Goal: Information Seeking & Learning: Learn about a topic

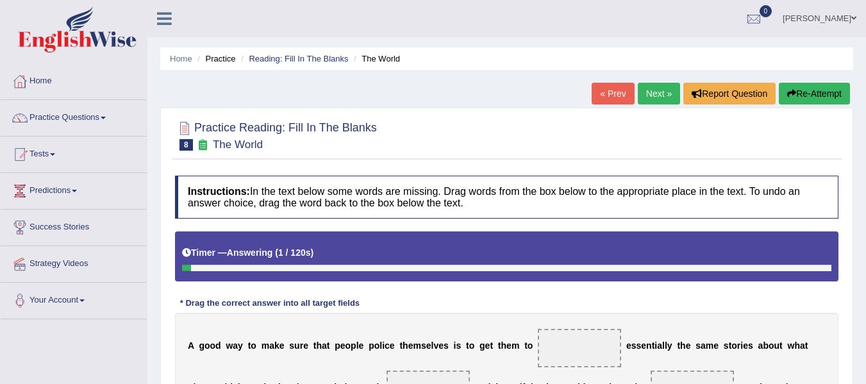
click at [865, 177] on html "Toggle navigation Home Practice Questions Speaking Practice Read Aloud Repeat S…" at bounding box center [433, 192] width 866 height 384
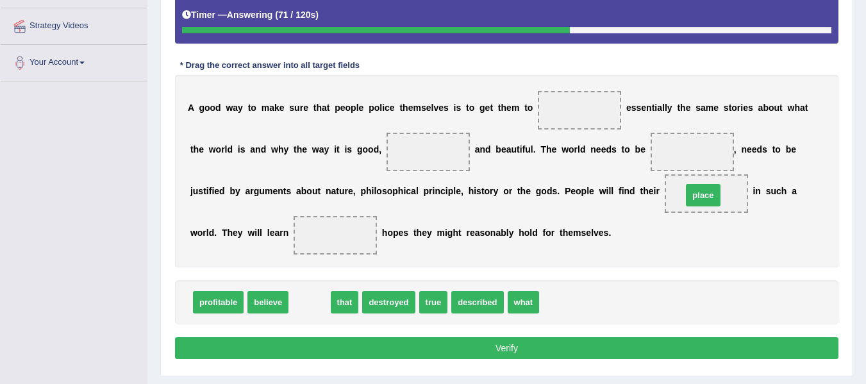
drag, startPoint x: 305, startPoint y: 307, endPoint x: 698, endPoint y: 200, distance: 407.7
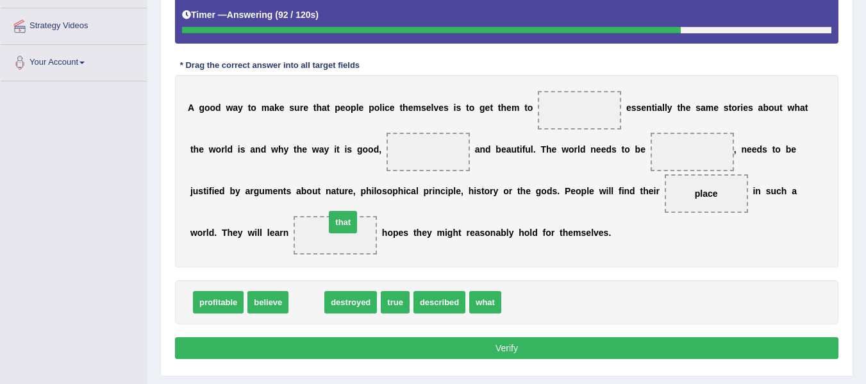
drag, startPoint x: 306, startPoint y: 300, endPoint x: 343, endPoint y: 218, distance: 89.8
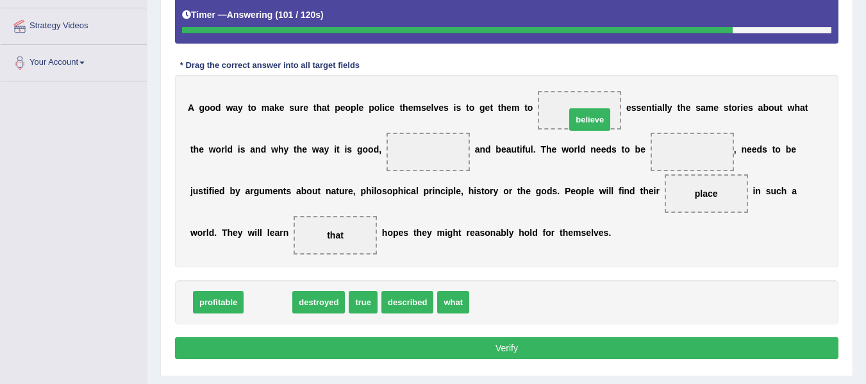
drag, startPoint x: 263, startPoint y: 305, endPoint x: 585, endPoint y: 117, distance: 372.7
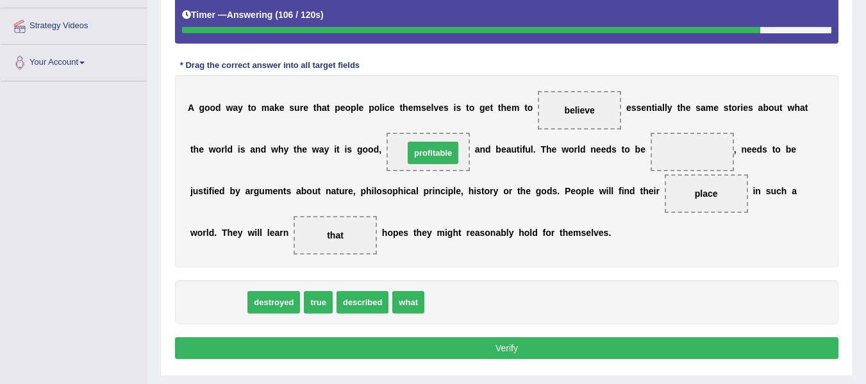
drag, startPoint x: 211, startPoint y: 299, endPoint x: 425, endPoint y: 150, distance: 260.9
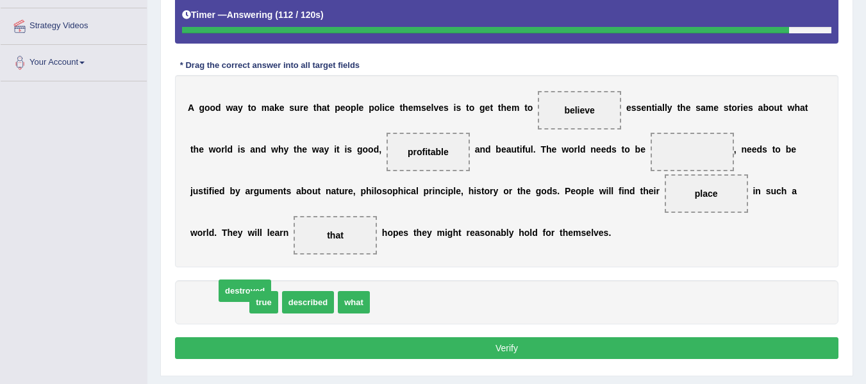
drag, startPoint x: 218, startPoint y: 300, endPoint x: 234, endPoint y: 296, distance: 16.0
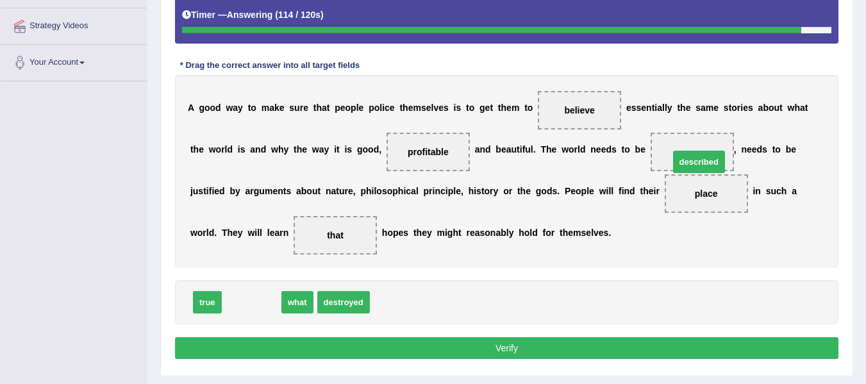
drag, startPoint x: 242, startPoint y: 307, endPoint x: 689, endPoint y: 167, distance: 469.3
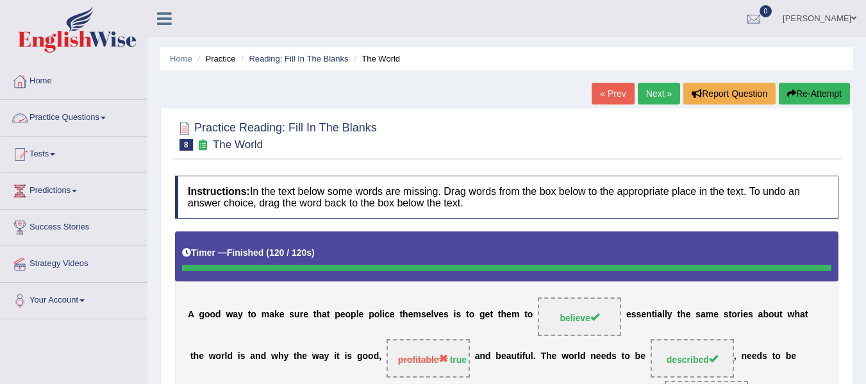
click at [105, 111] on link "Practice Questions" at bounding box center [74, 116] width 146 height 32
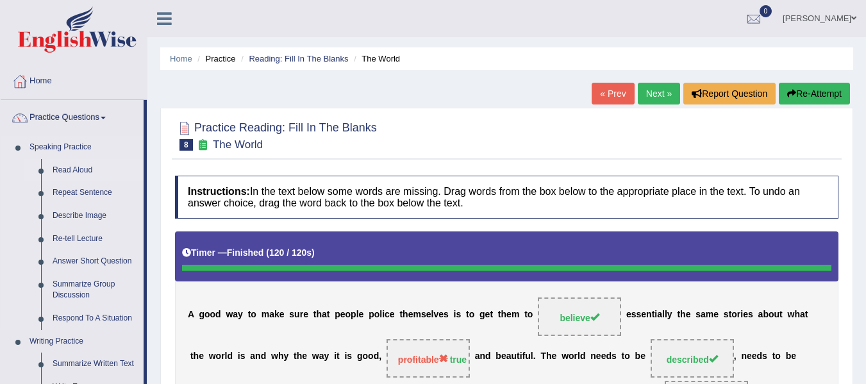
click at [66, 172] on link "Read Aloud" at bounding box center [95, 170] width 97 height 23
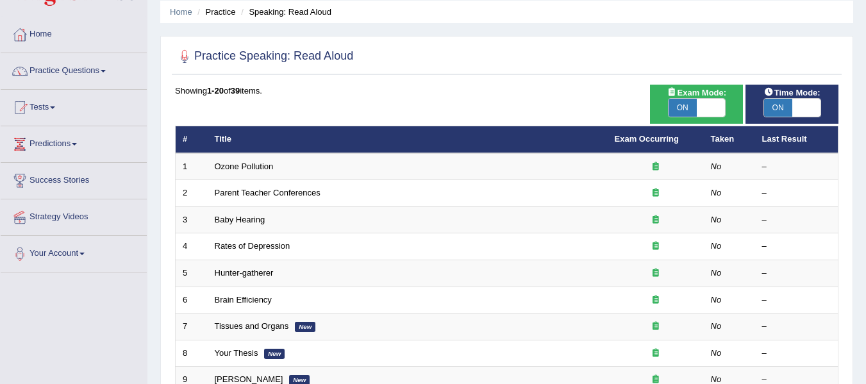
scroll to position [18, 0]
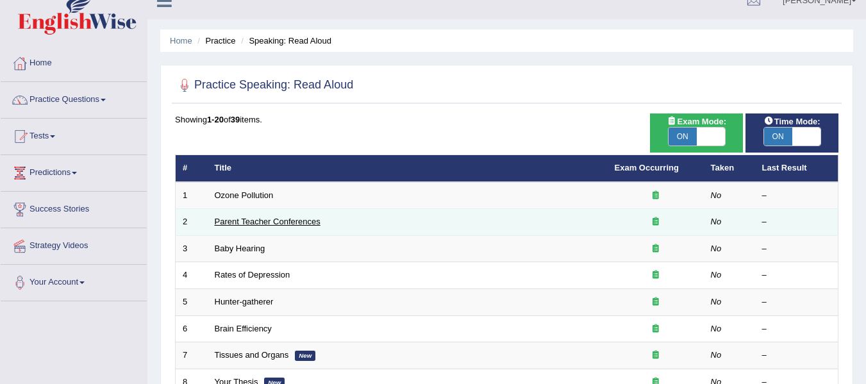
click at [237, 221] on link "Parent Teacher Conferences" at bounding box center [268, 222] width 106 height 10
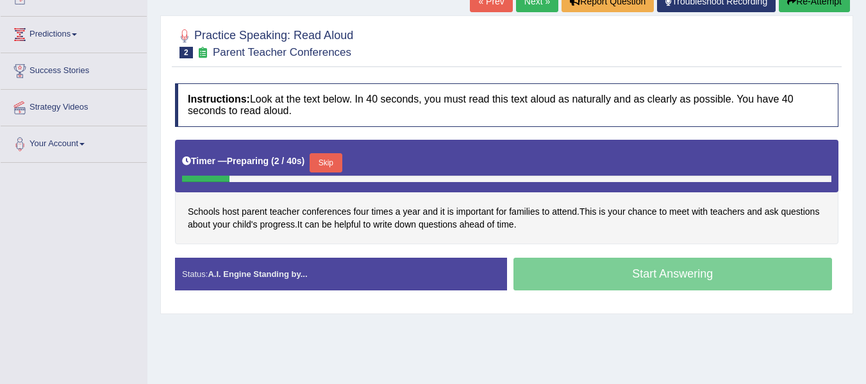
scroll to position [155, 0]
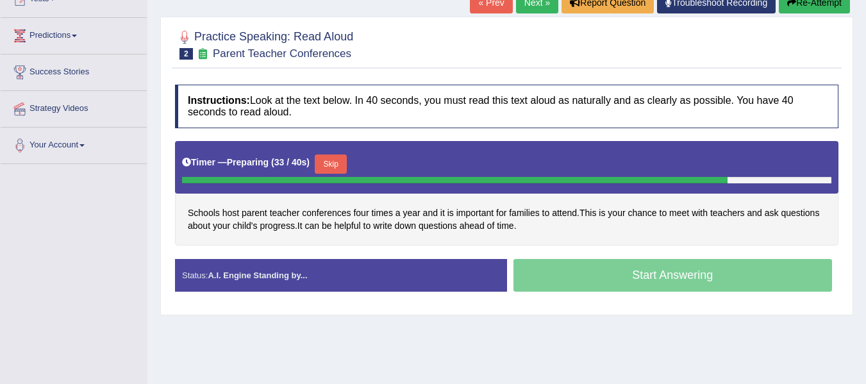
click at [661, 279] on div "Start Answering" at bounding box center [673, 277] width 332 height 36
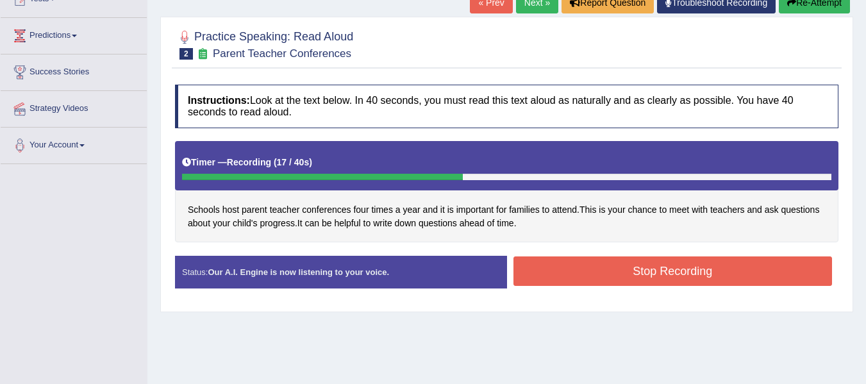
click at [550, 274] on button "Stop Recording" at bounding box center [672, 270] width 319 height 29
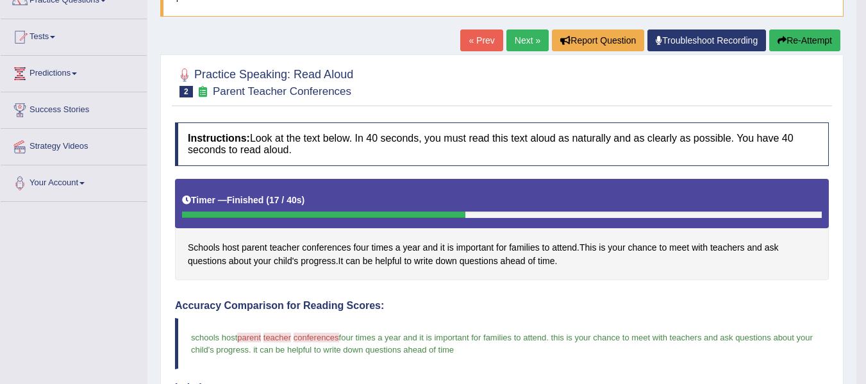
scroll to position [112, 0]
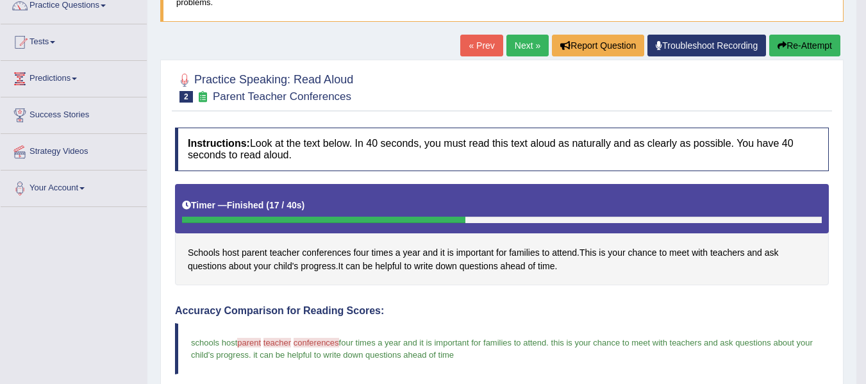
click at [515, 48] on link "Next »" at bounding box center [527, 46] width 42 height 22
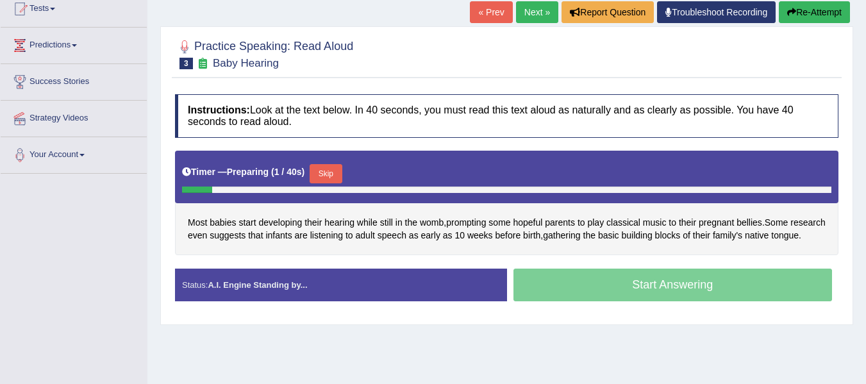
scroll to position [153, 0]
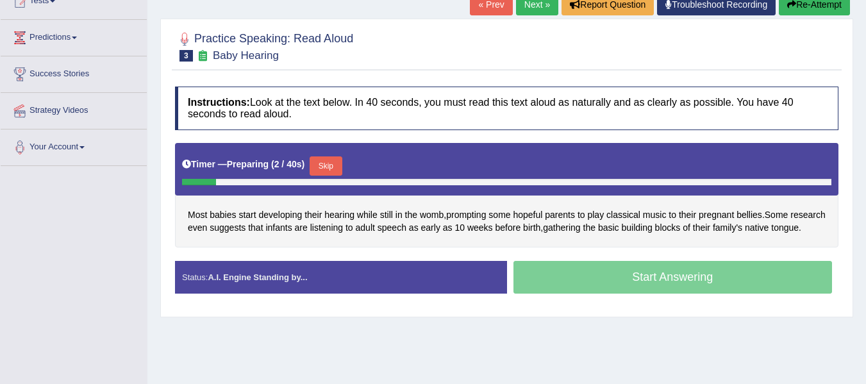
click at [865, 179] on html "Toggle navigation Home Practice Questions Speaking Practice Read Aloud Repeat S…" at bounding box center [433, 39] width 866 height 384
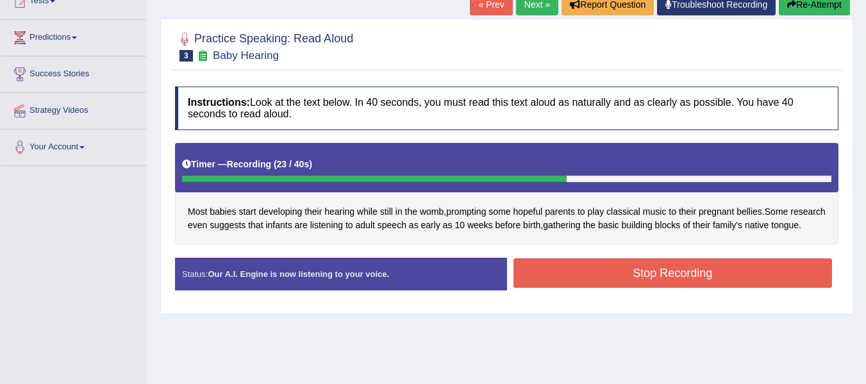
click at [616, 283] on button "Stop Recording" at bounding box center [672, 272] width 319 height 29
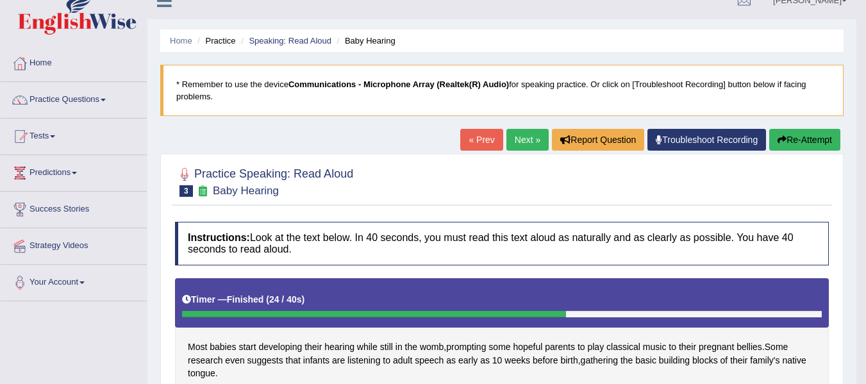
scroll to position [3, 0]
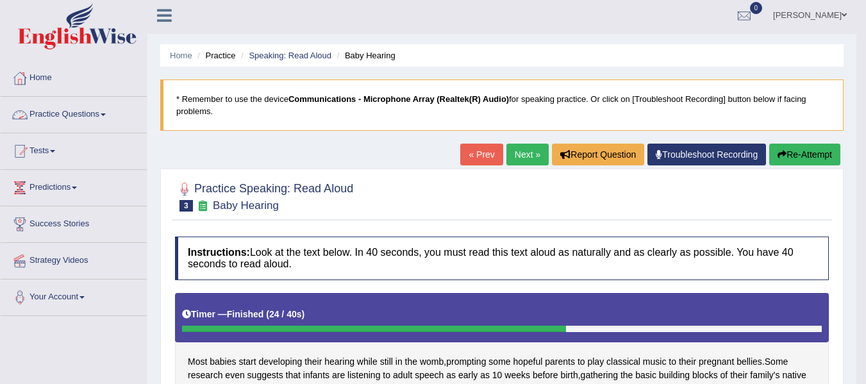
click at [101, 113] on link "Practice Questions" at bounding box center [74, 113] width 146 height 32
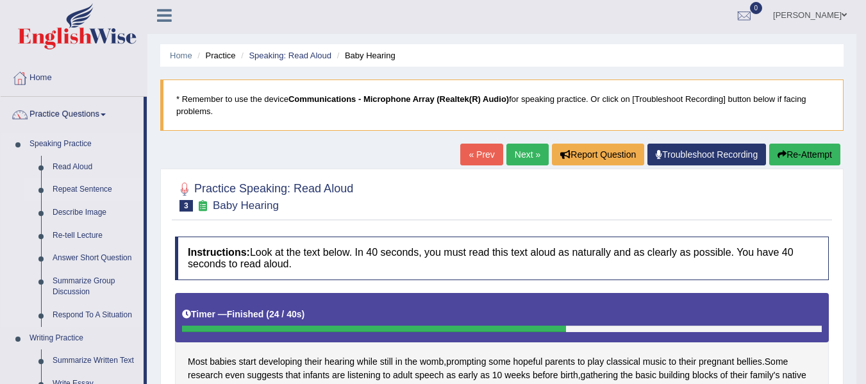
click at [84, 188] on link "Repeat Sentence" at bounding box center [95, 189] width 97 height 23
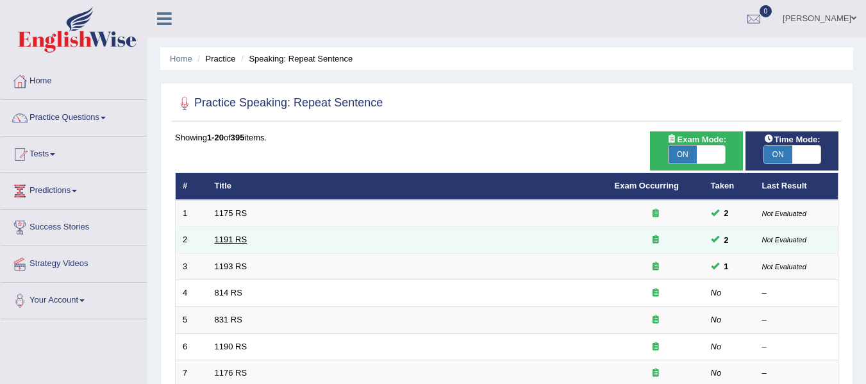
click at [238, 238] on link "1191 RS" at bounding box center [231, 239] width 33 height 10
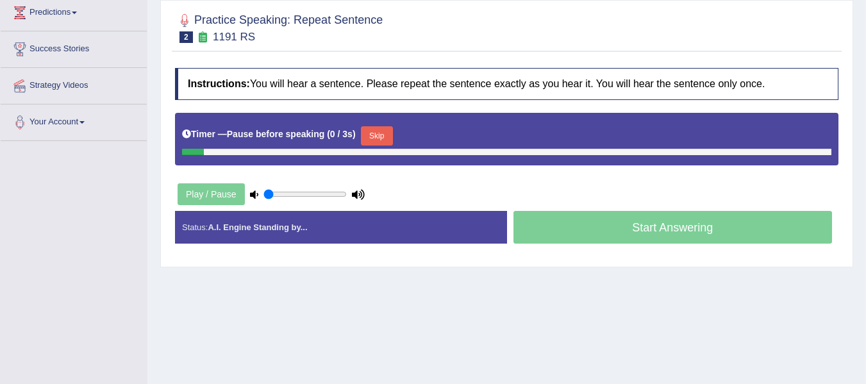
scroll to position [191, 0]
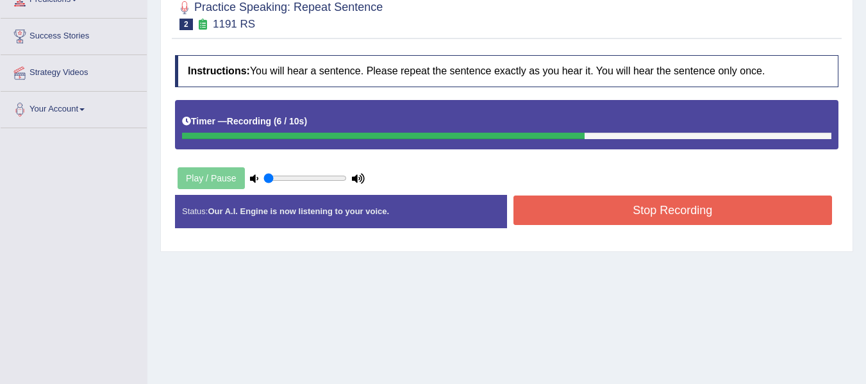
click at [649, 214] on button "Stop Recording" at bounding box center [672, 209] width 319 height 29
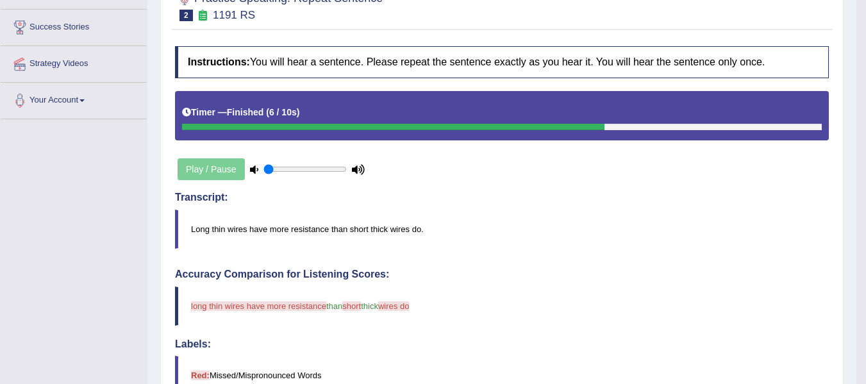
scroll to position [142, 0]
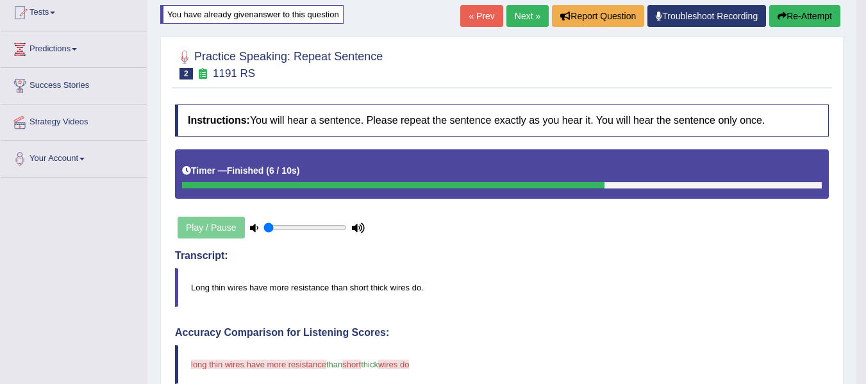
click at [514, 18] on link "Next »" at bounding box center [527, 16] width 42 height 22
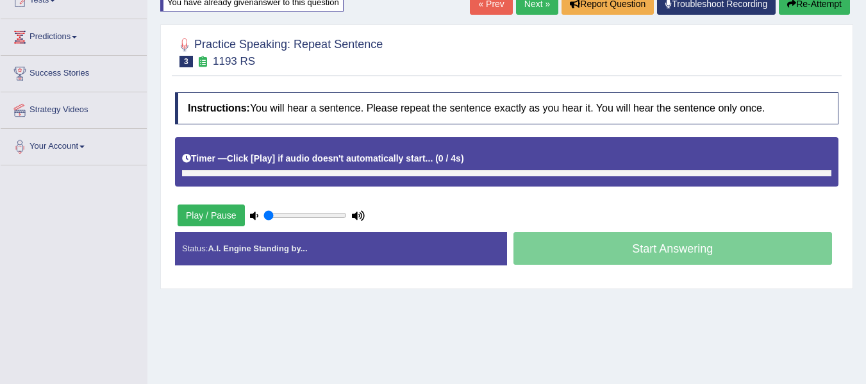
scroll to position [156, 0]
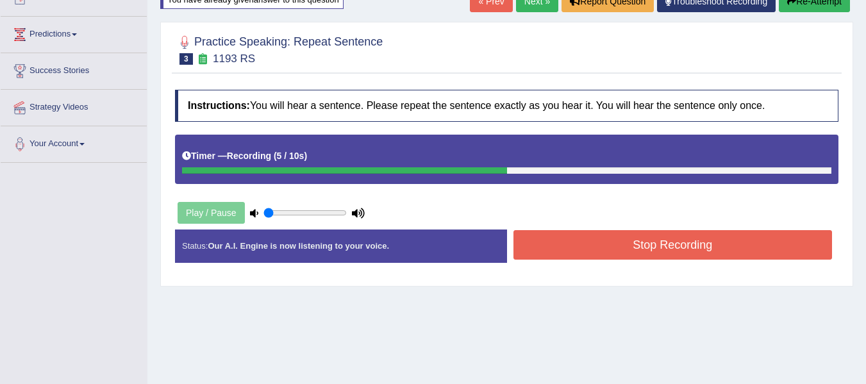
click at [725, 247] on button "Stop Recording" at bounding box center [672, 244] width 319 height 29
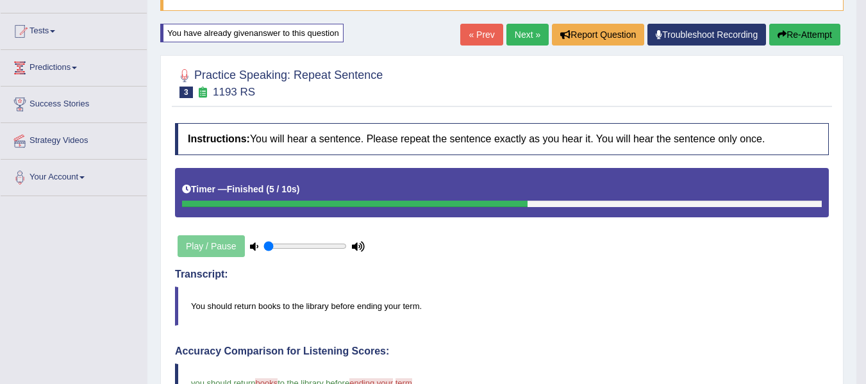
scroll to position [122, 0]
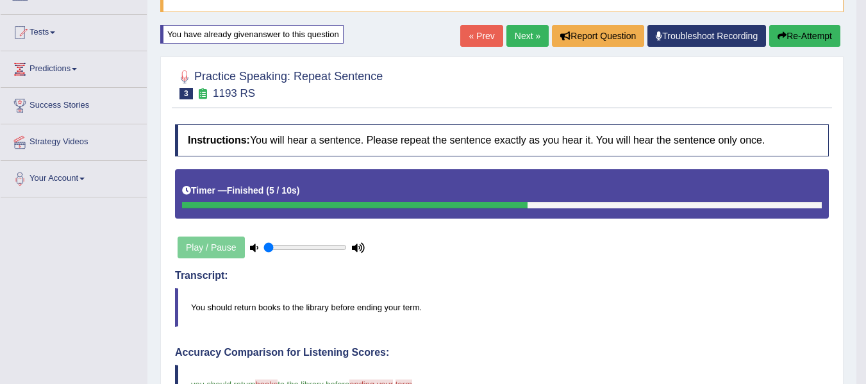
click at [516, 33] on link "Next »" at bounding box center [527, 36] width 42 height 22
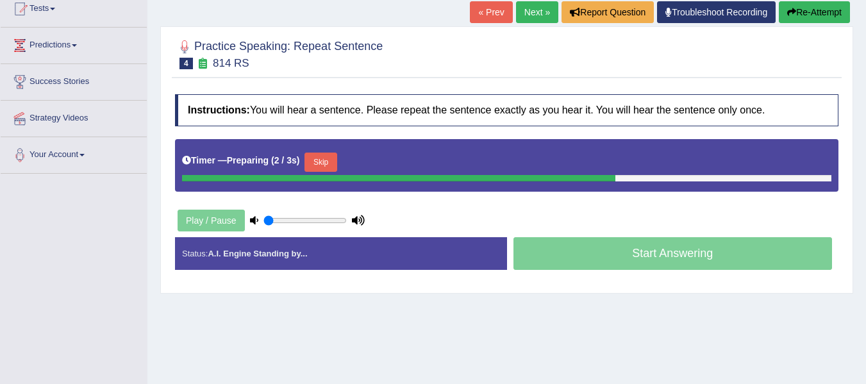
scroll to position [149, 0]
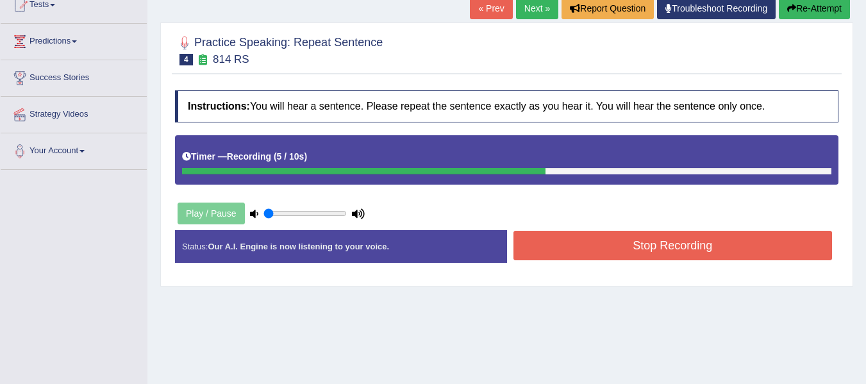
click at [673, 247] on button "Stop Recording" at bounding box center [672, 245] width 319 height 29
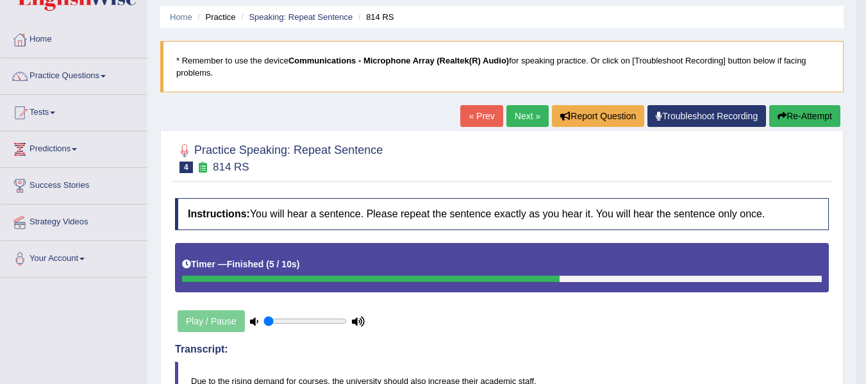
scroll to position [40, 0]
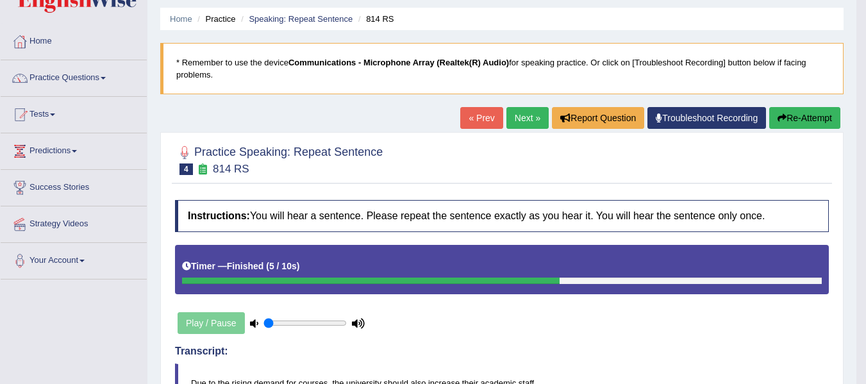
click at [518, 115] on link "Next »" at bounding box center [527, 118] width 42 height 22
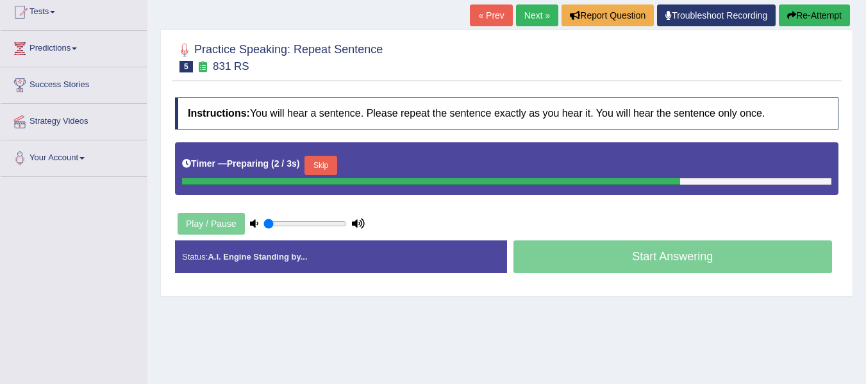
scroll to position [145, 0]
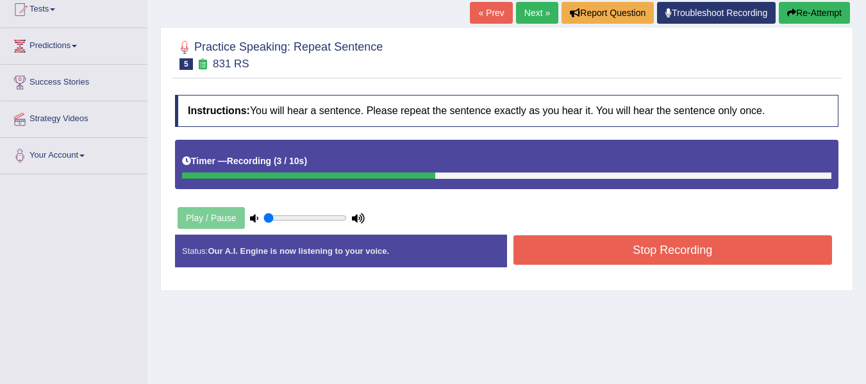
click at [714, 255] on button "Stop Recording" at bounding box center [672, 249] width 319 height 29
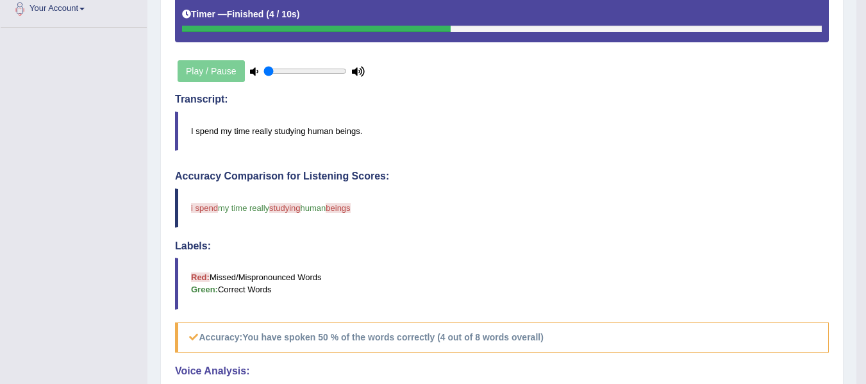
scroll to position [293, 0]
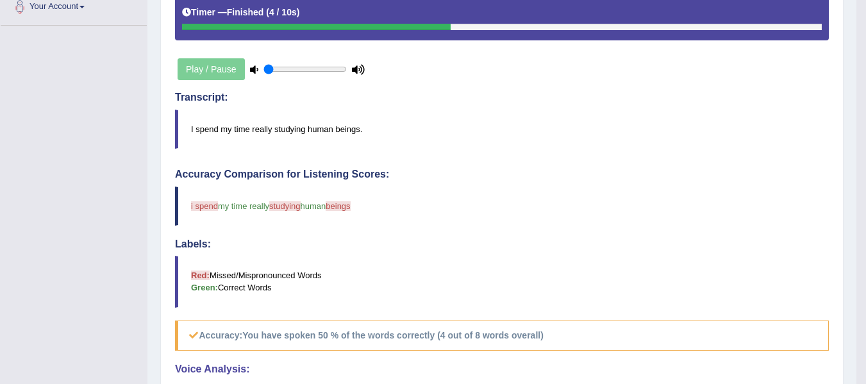
click at [193, 62] on div "Play / Pause" at bounding box center [271, 69] width 192 height 32
click at [191, 68] on div "Play / Pause" at bounding box center [271, 69] width 192 height 32
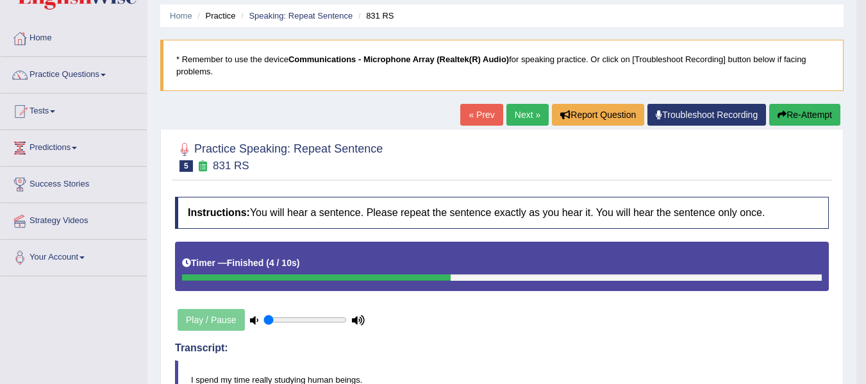
scroll to position [0, 0]
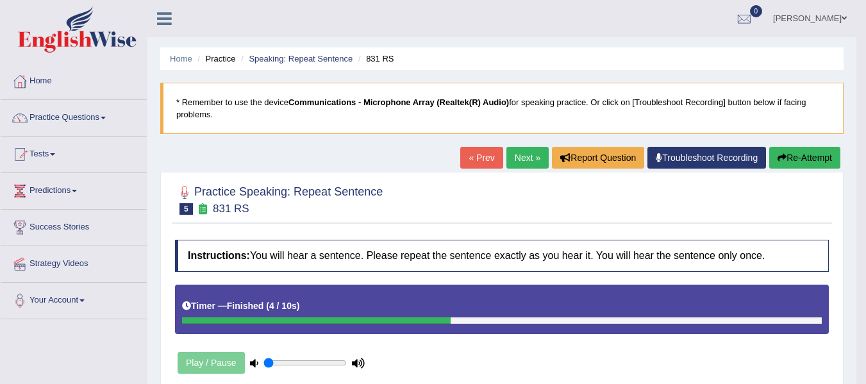
click at [520, 161] on link "Next »" at bounding box center [527, 158] width 42 height 22
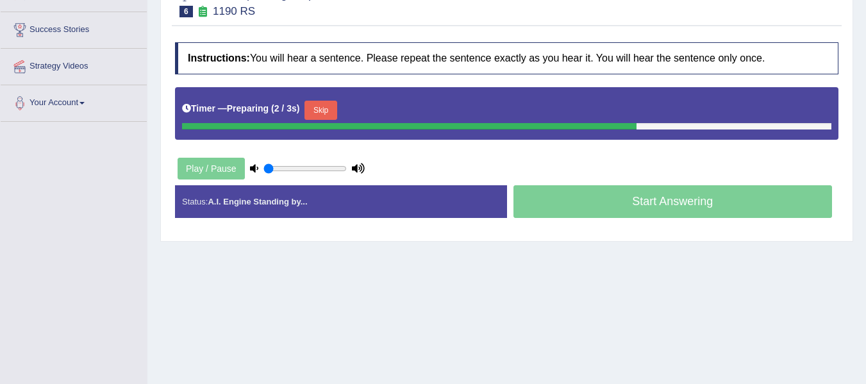
scroll to position [198, 0]
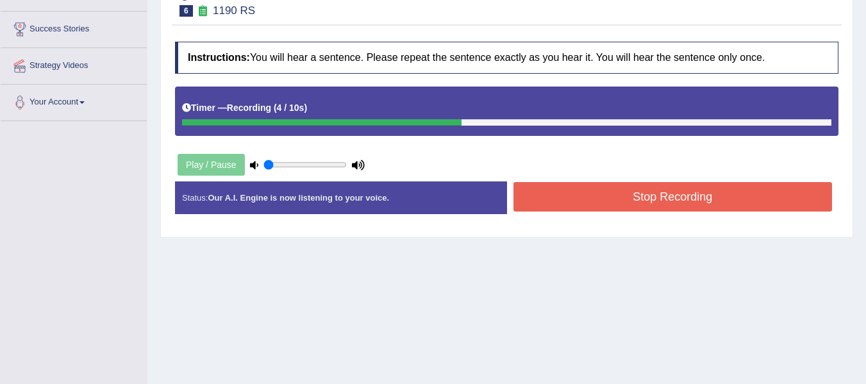
click at [733, 201] on button "Stop Recording" at bounding box center [672, 196] width 319 height 29
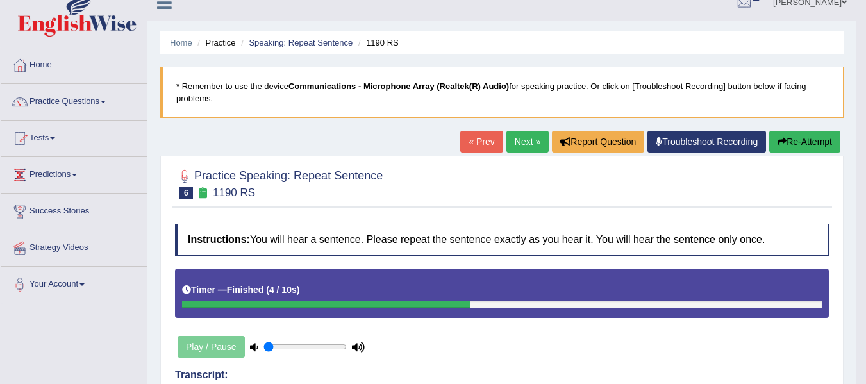
scroll to position [6, 0]
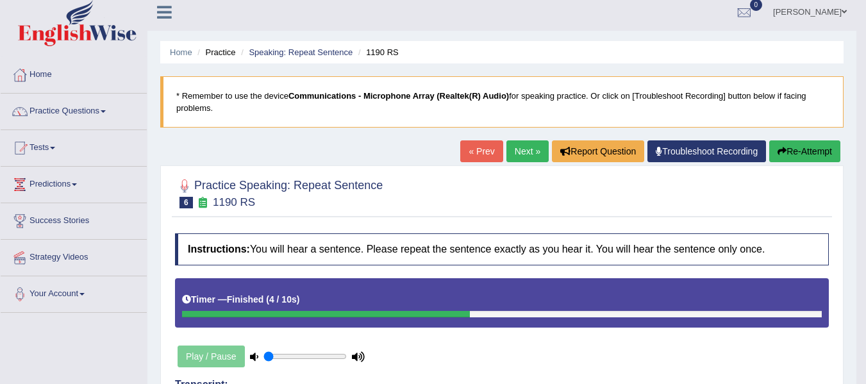
click at [804, 152] on button "Re-Attempt" at bounding box center [804, 151] width 71 height 22
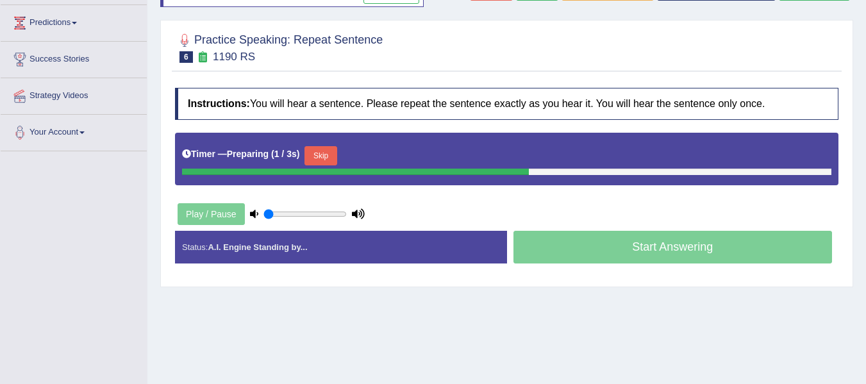
scroll to position [169, 0]
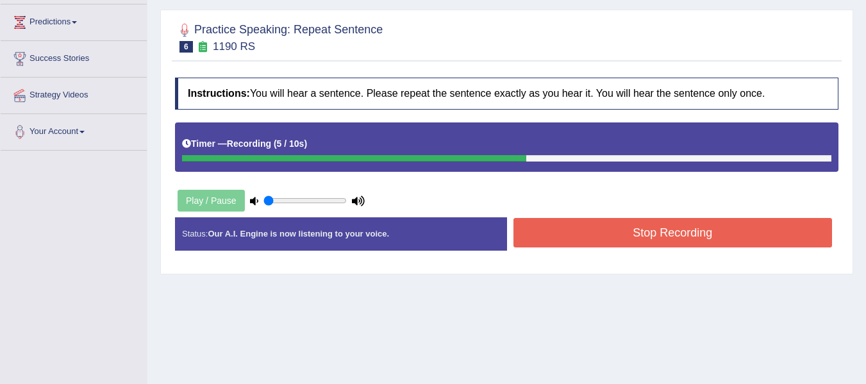
click at [679, 230] on button "Stop Recording" at bounding box center [672, 232] width 319 height 29
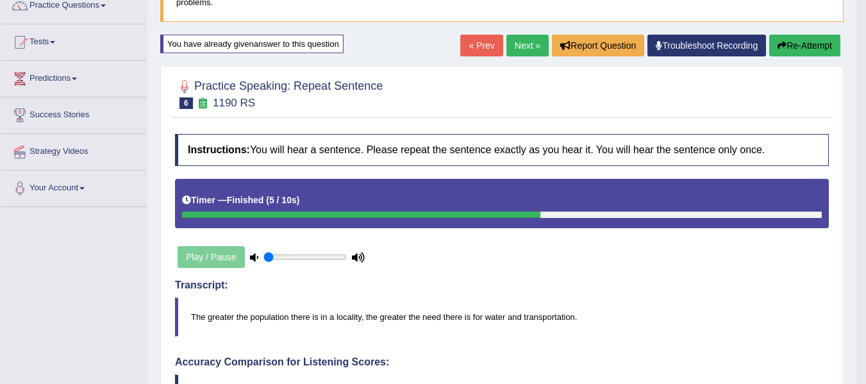
scroll to position [0, 0]
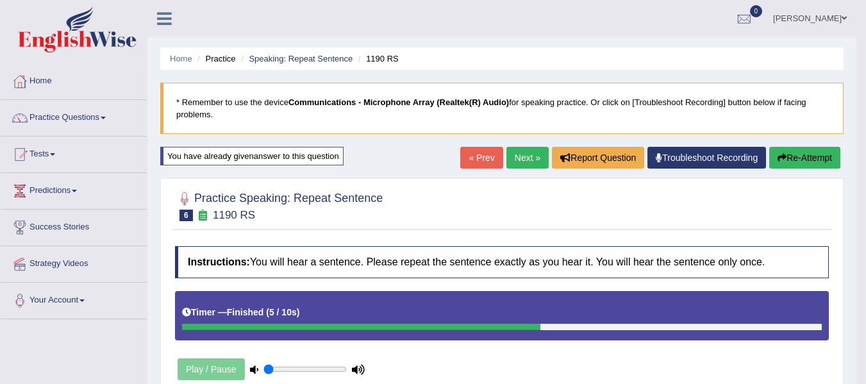
click at [520, 159] on link "Next »" at bounding box center [527, 158] width 42 height 22
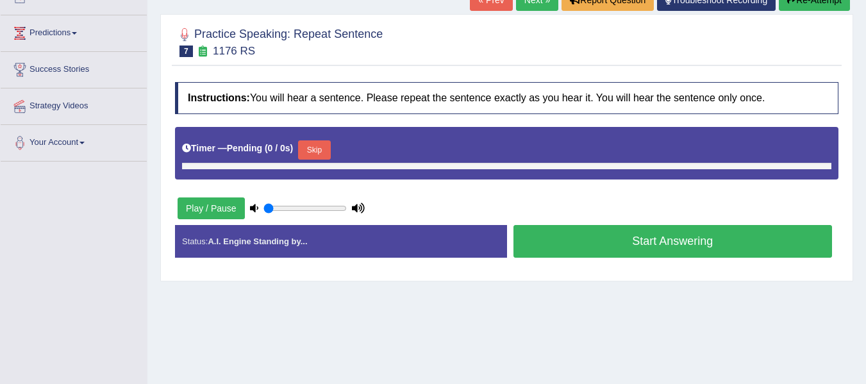
scroll to position [159, 0]
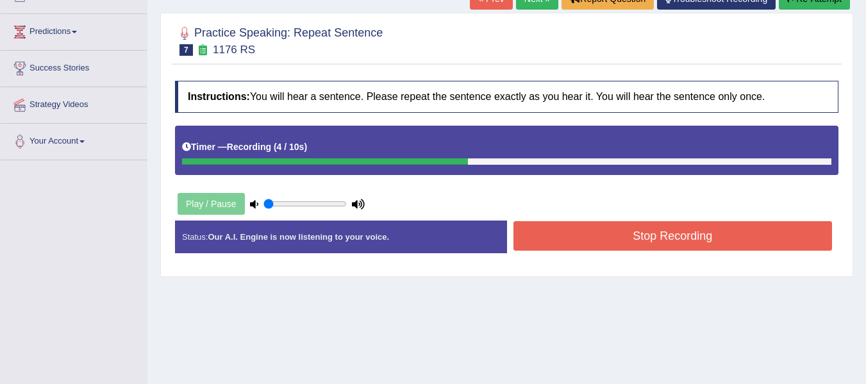
click at [618, 239] on button "Stop Recording" at bounding box center [672, 235] width 319 height 29
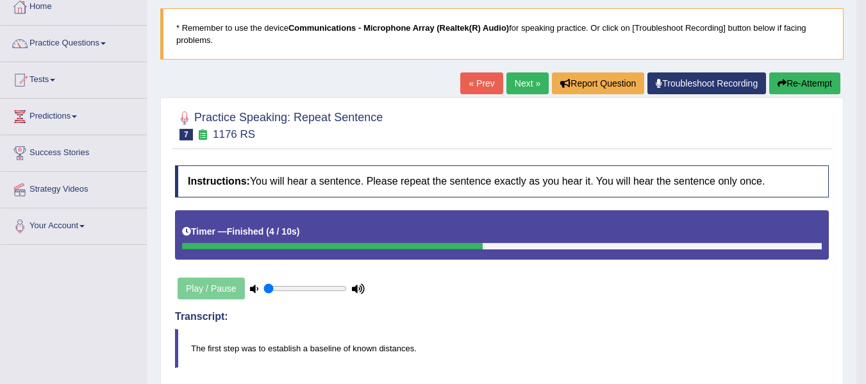
scroll to position [56, 0]
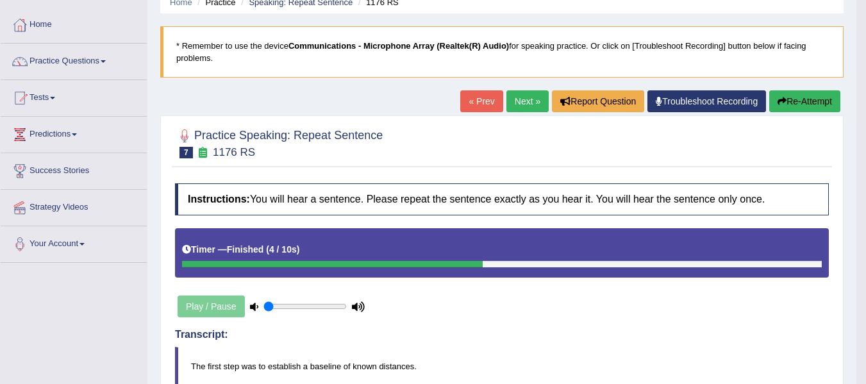
click at [811, 101] on button "Re-Attempt" at bounding box center [804, 101] width 71 height 22
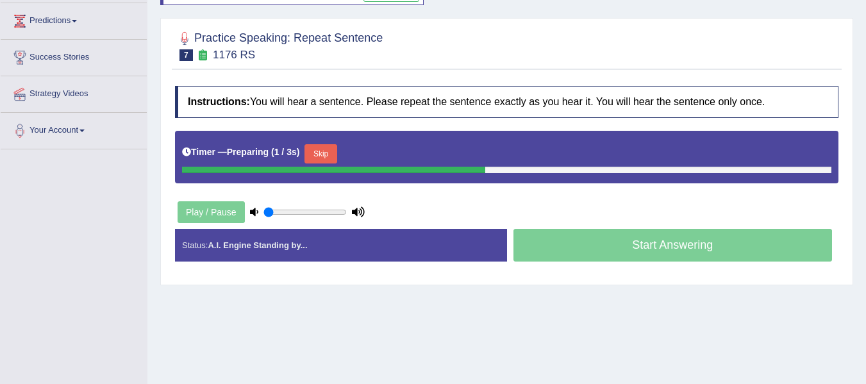
scroll to position [172, 0]
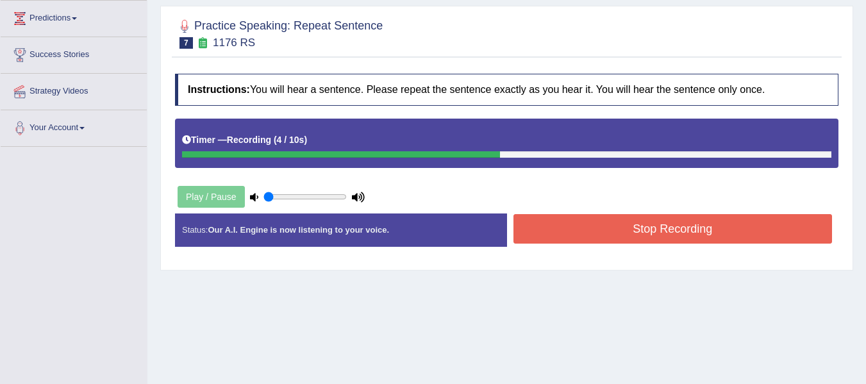
click at [661, 229] on button "Stop Recording" at bounding box center [672, 228] width 319 height 29
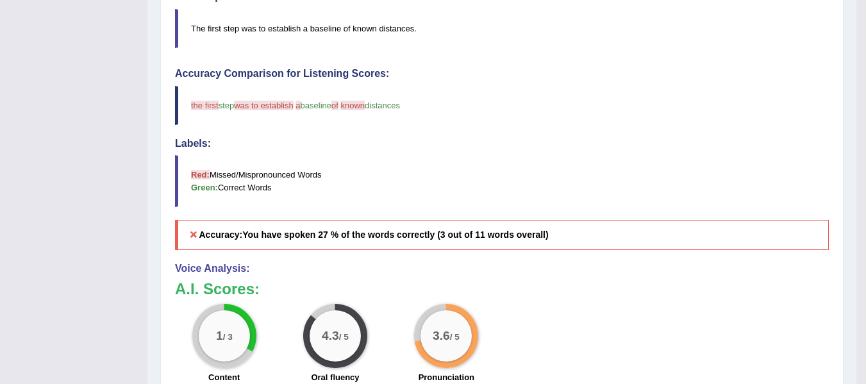
scroll to position [0, 0]
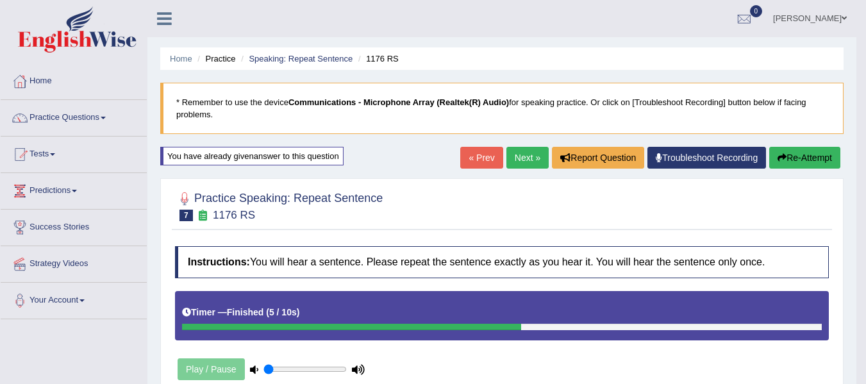
click at [517, 157] on link "Next »" at bounding box center [527, 158] width 42 height 22
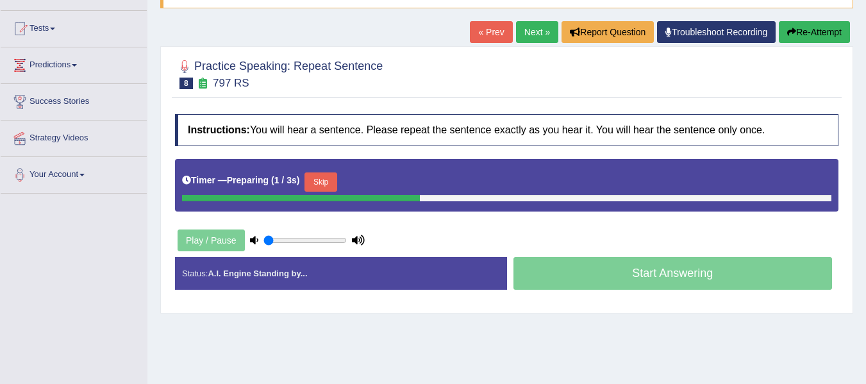
scroll to position [136, 0]
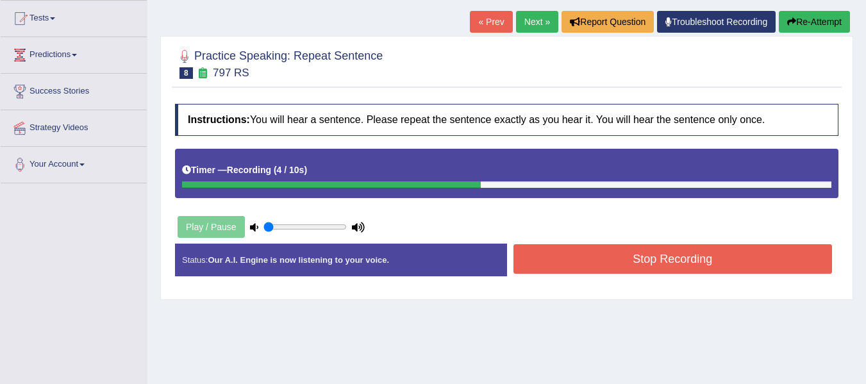
click at [643, 266] on button "Stop Recording" at bounding box center [672, 258] width 319 height 29
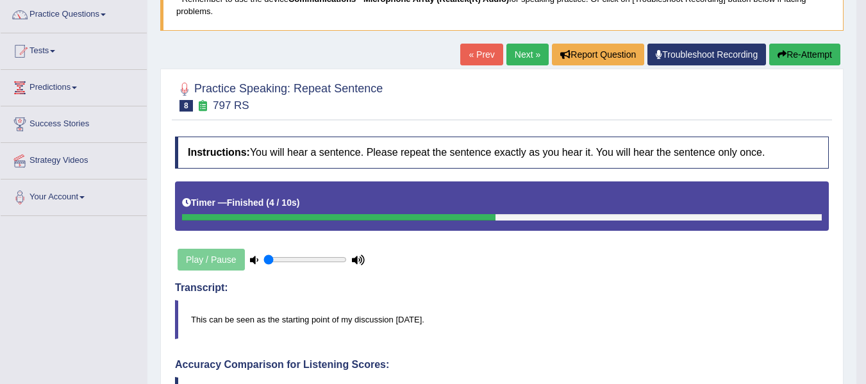
scroll to position [101, 0]
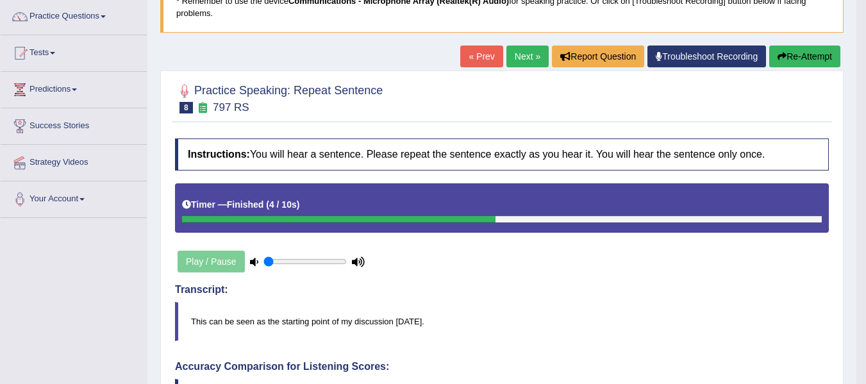
click at [518, 54] on link "Next »" at bounding box center [527, 56] width 42 height 22
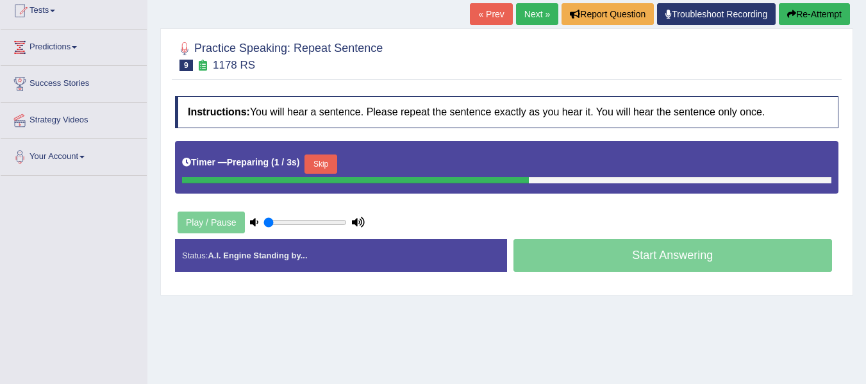
scroll to position [145, 0]
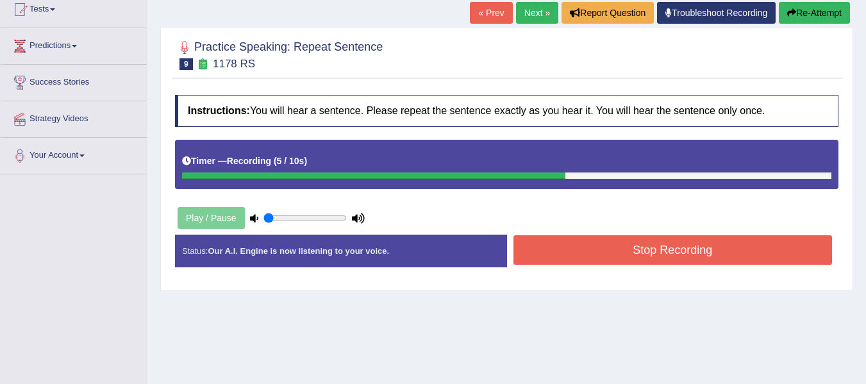
click at [694, 242] on button "Stop Recording" at bounding box center [672, 249] width 319 height 29
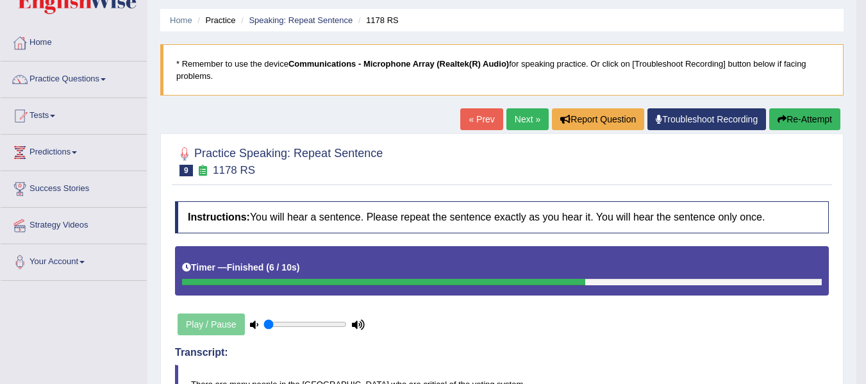
scroll to position [32, 0]
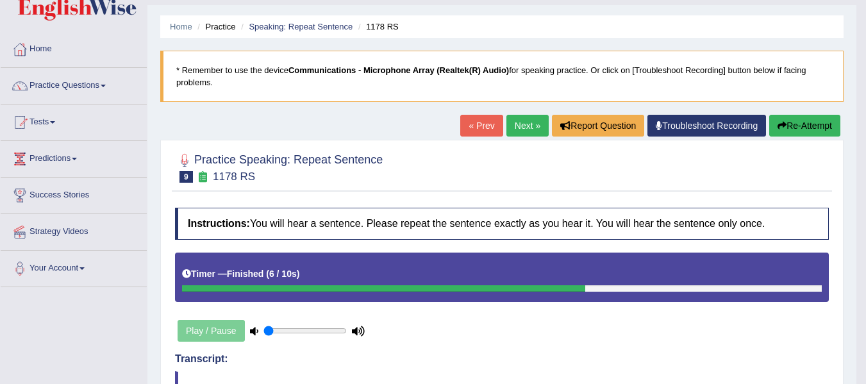
click at [516, 124] on link "Next »" at bounding box center [527, 126] width 42 height 22
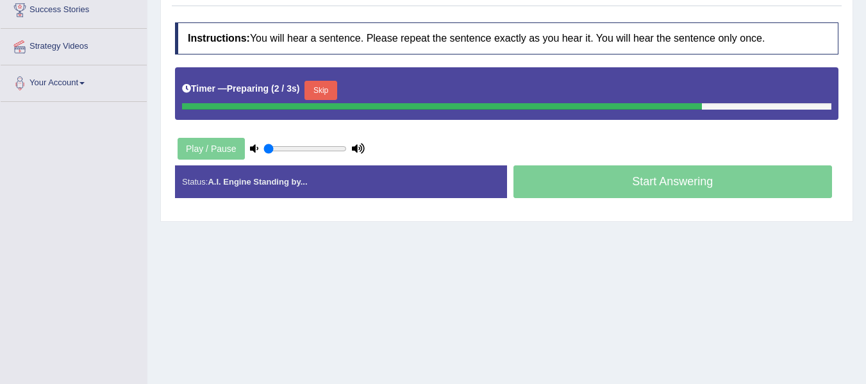
scroll to position [218, 0]
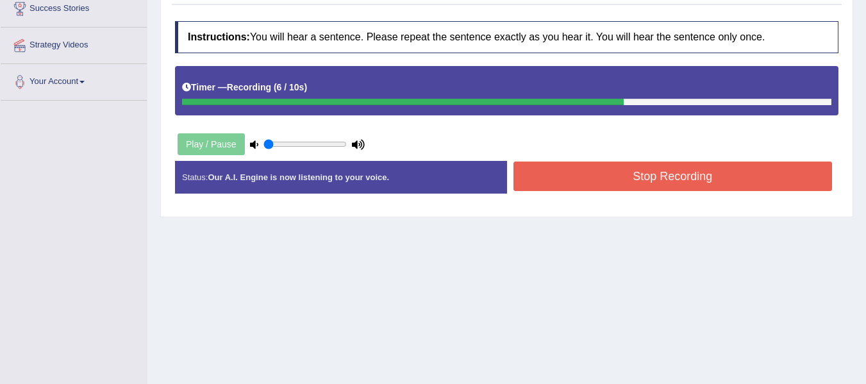
click at [679, 180] on button "Stop Recording" at bounding box center [672, 175] width 319 height 29
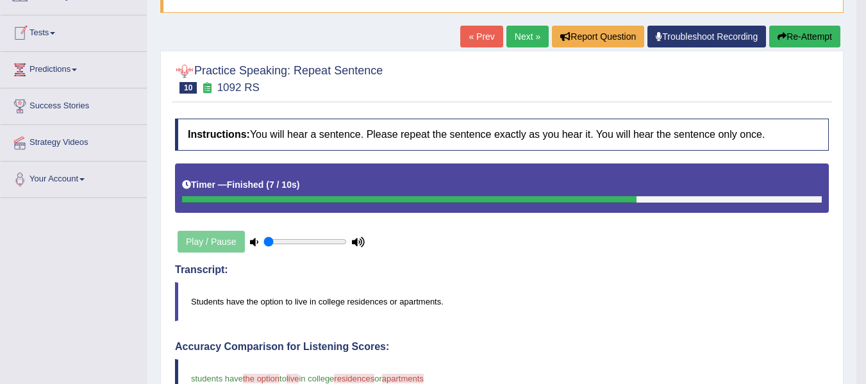
scroll to position [0, 0]
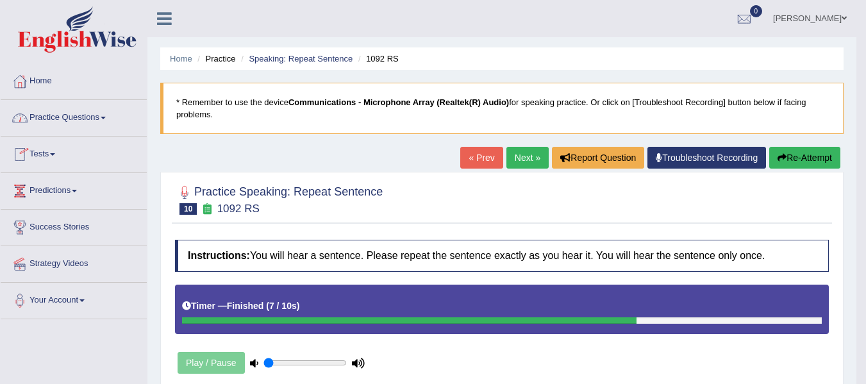
click at [110, 116] on link "Practice Questions" at bounding box center [74, 116] width 146 height 32
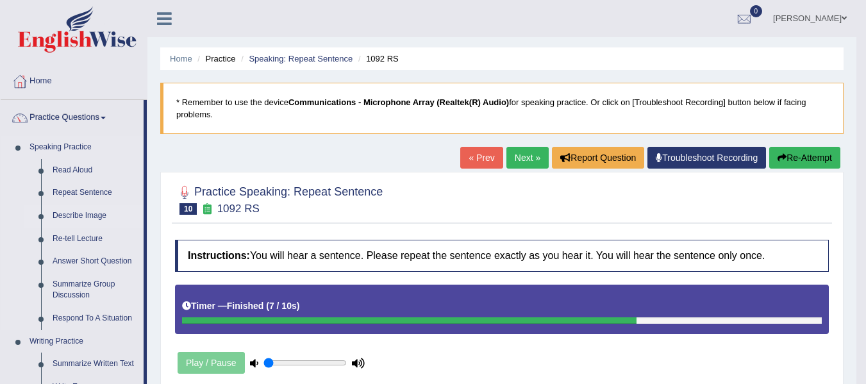
click at [83, 217] on link "Describe Image" at bounding box center [95, 215] width 97 height 23
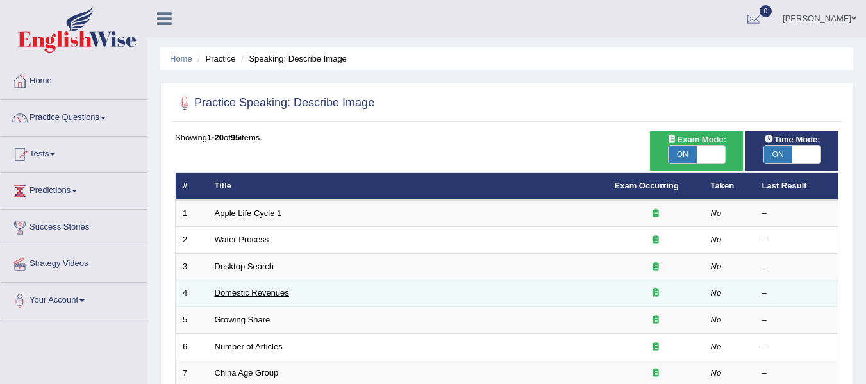
click at [229, 288] on link "Domestic Revenues" at bounding box center [252, 293] width 74 height 10
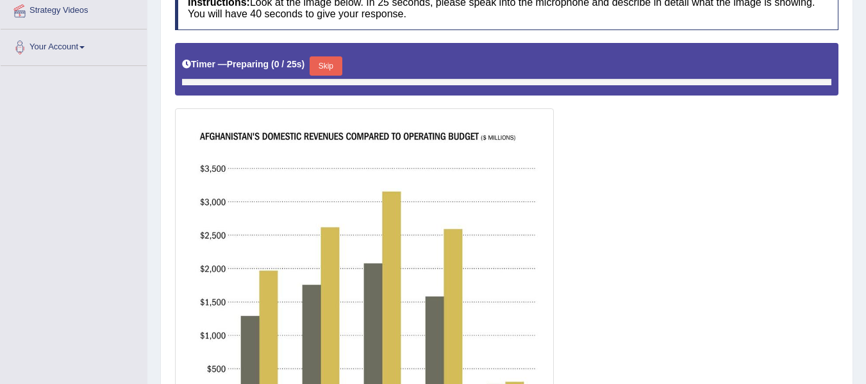
scroll to position [263, 0]
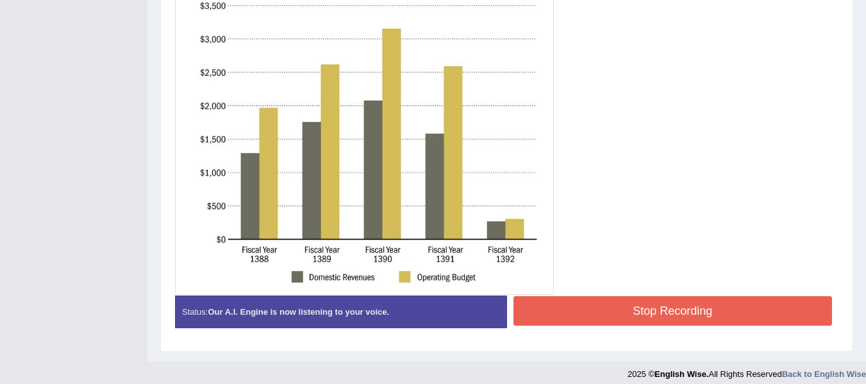
scroll to position [416, 0]
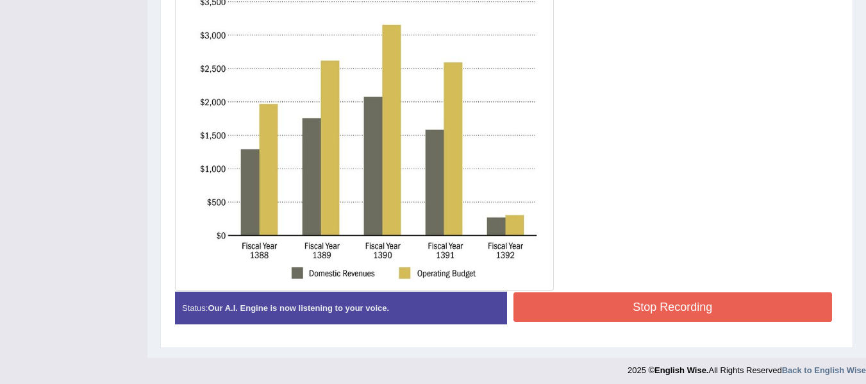
click at [638, 307] on button "Stop Recording" at bounding box center [672, 306] width 319 height 29
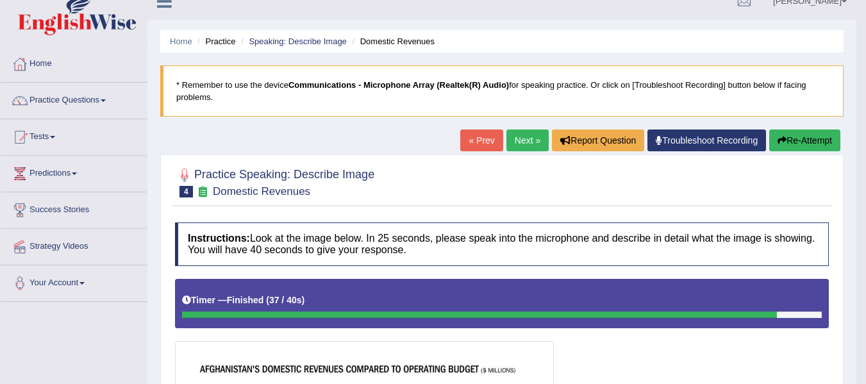
scroll to position [10, 0]
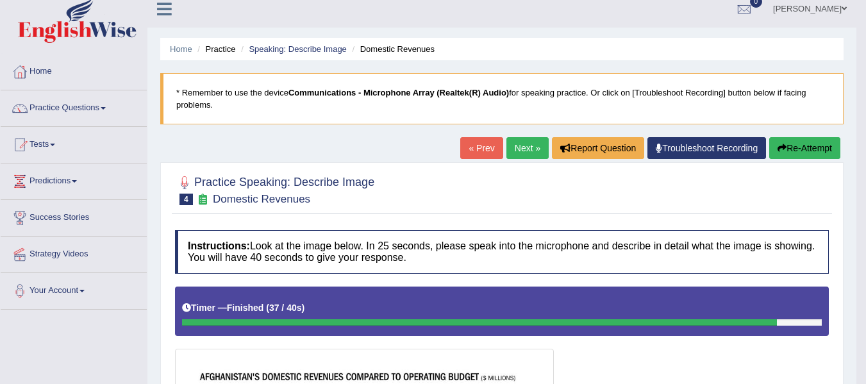
click at [786, 149] on button "Re-Attempt" at bounding box center [804, 148] width 71 height 22
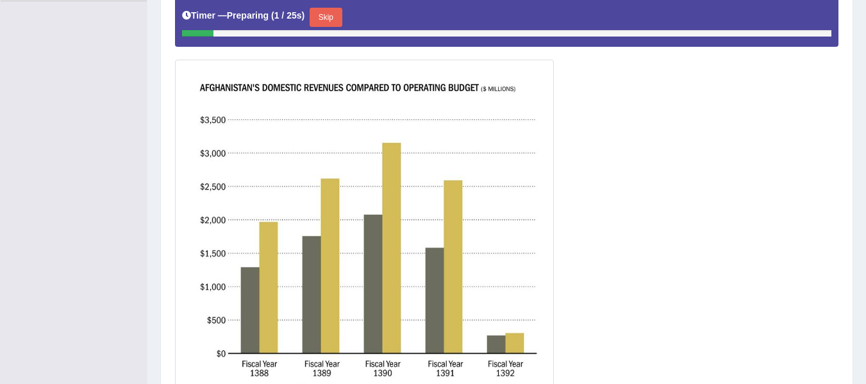
scroll to position [312, 0]
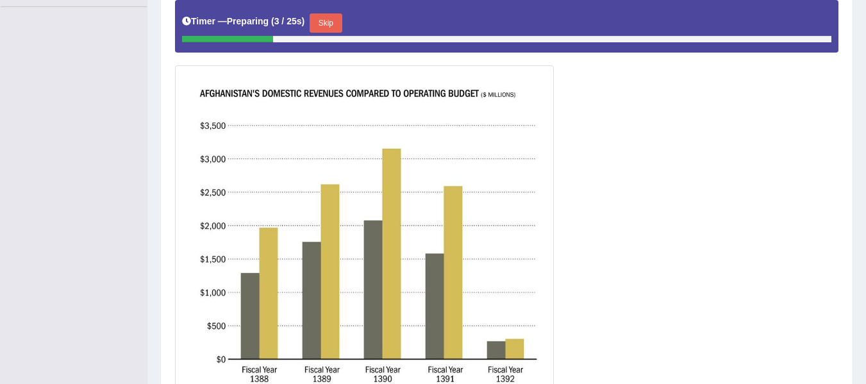
click at [333, 22] on button "Skip" at bounding box center [325, 22] width 32 height 19
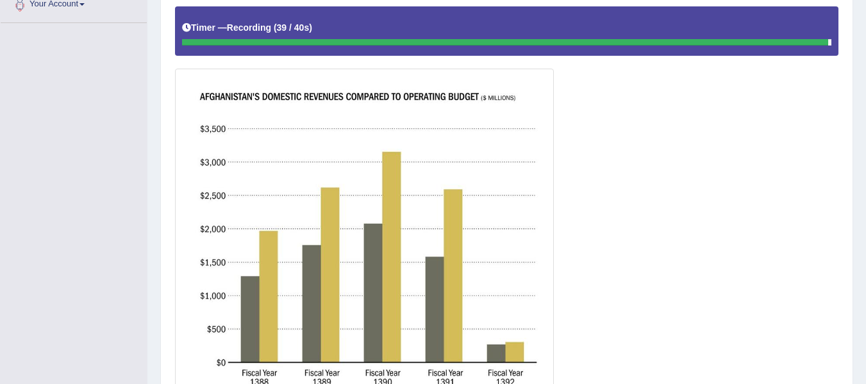
scroll to position [293, 0]
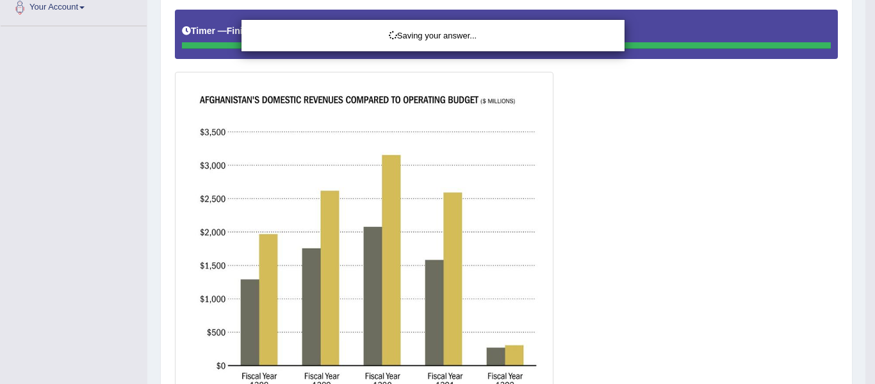
drag, startPoint x: 875, startPoint y: 145, endPoint x: 875, endPoint y: 288, distance: 143.5
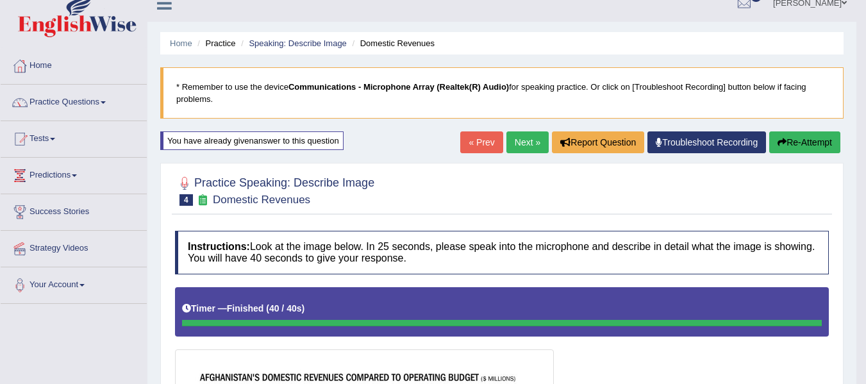
scroll to position [2, 0]
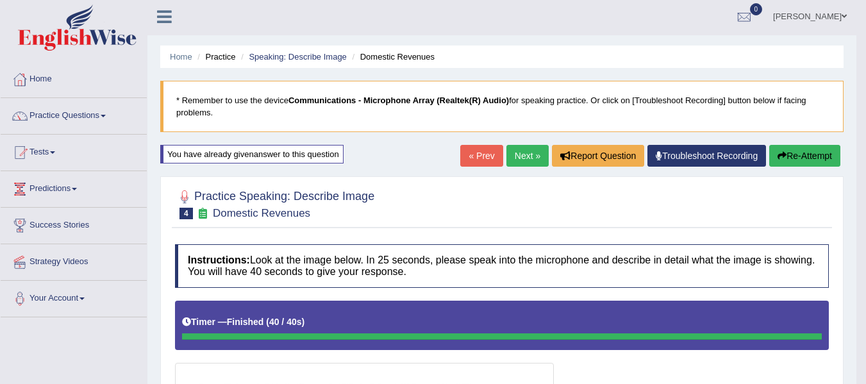
click at [786, 149] on button "Re-Attempt" at bounding box center [804, 156] width 71 height 22
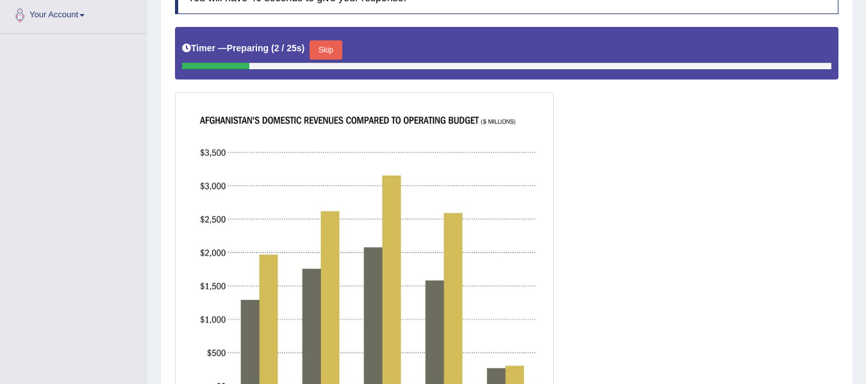
scroll to position [269, 0]
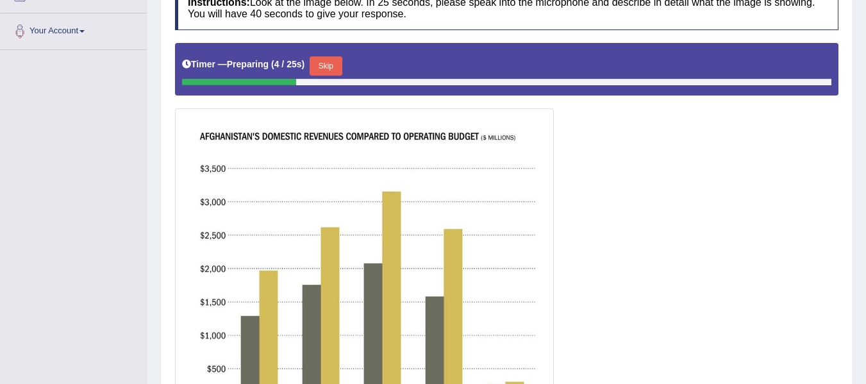
click at [331, 62] on button "Skip" at bounding box center [325, 65] width 32 height 19
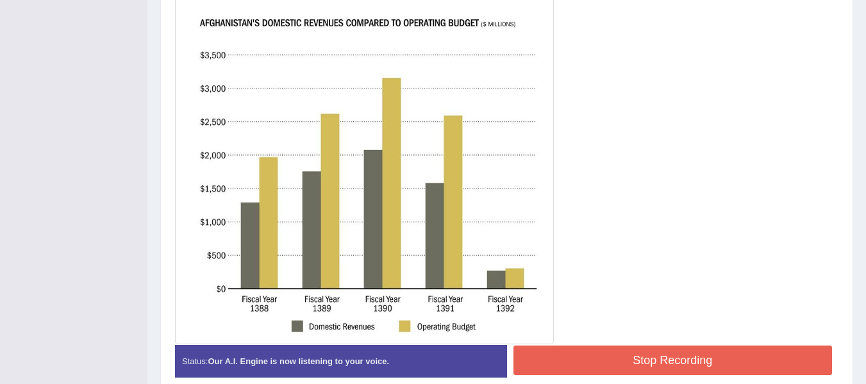
scroll to position [384, 0]
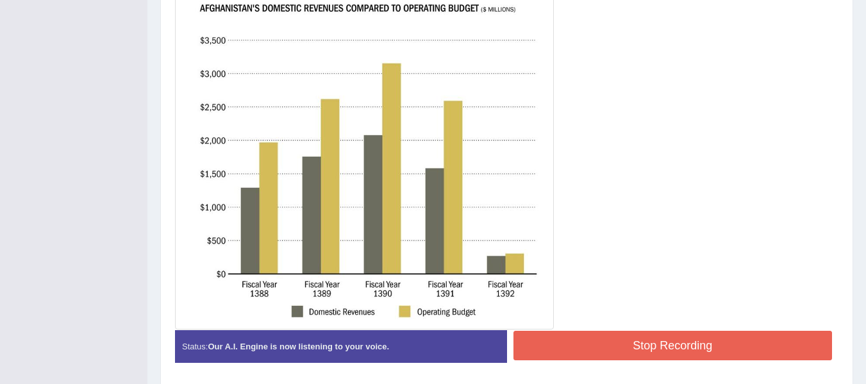
click at [650, 334] on button "Stop Recording" at bounding box center [672, 345] width 319 height 29
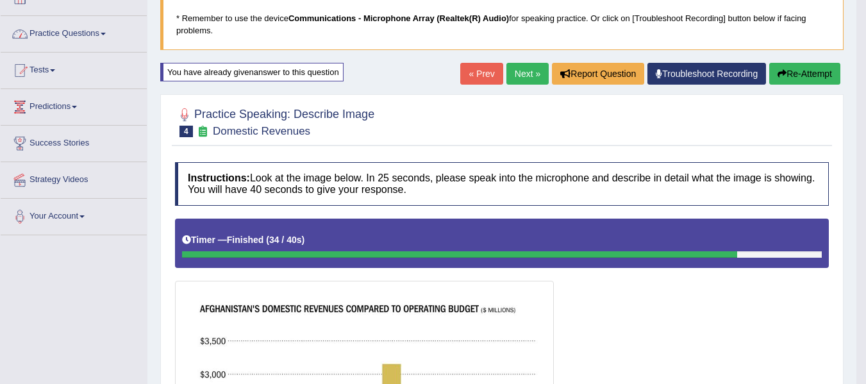
scroll to position [0, 0]
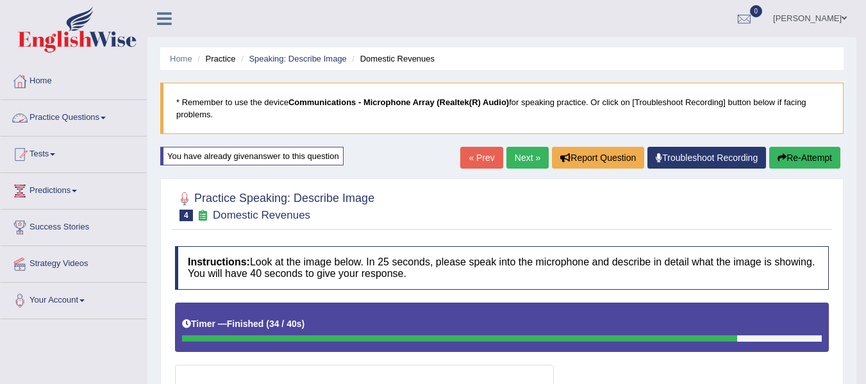
click at [110, 115] on link "Practice Questions" at bounding box center [74, 116] width 146 height 32
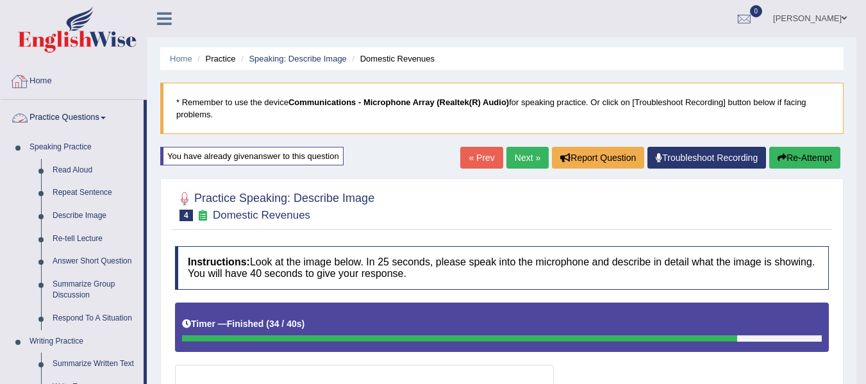
click at [121, 117] on link "Practice Questions" at bounding box center [72, 116] width 143 height 32
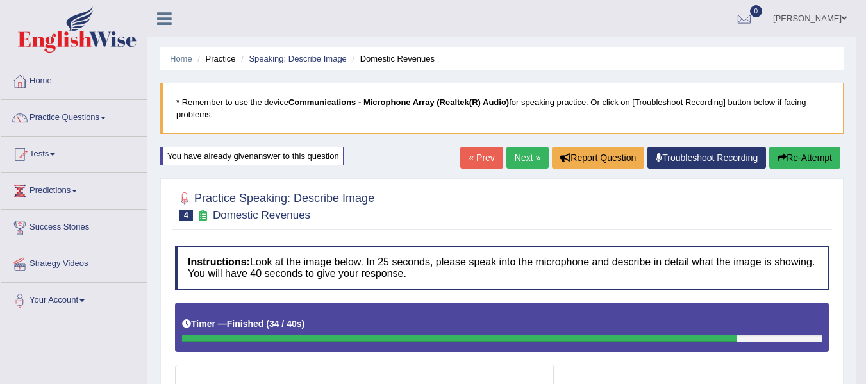
click at [77, 190] on span at bounding box center [74, 191] width 5 height 3
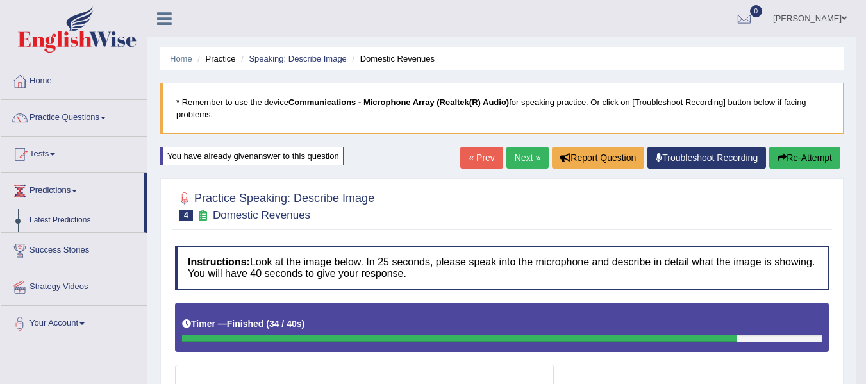
click at [76, 188] on link "Predictions" at bounding box center [72, 189] width 143 height 32
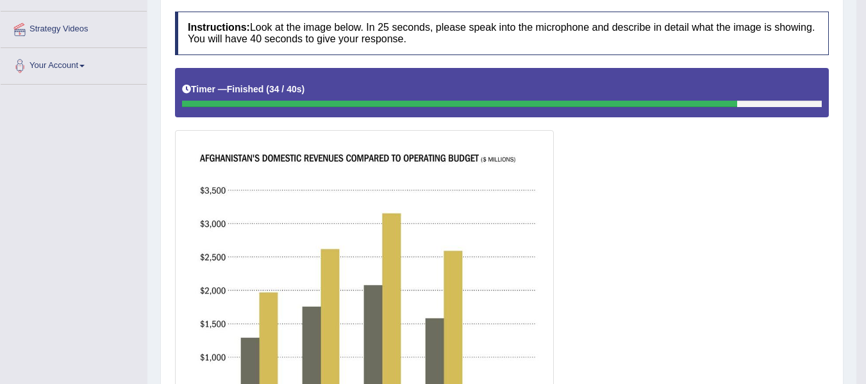
scroll to position [42, 0]
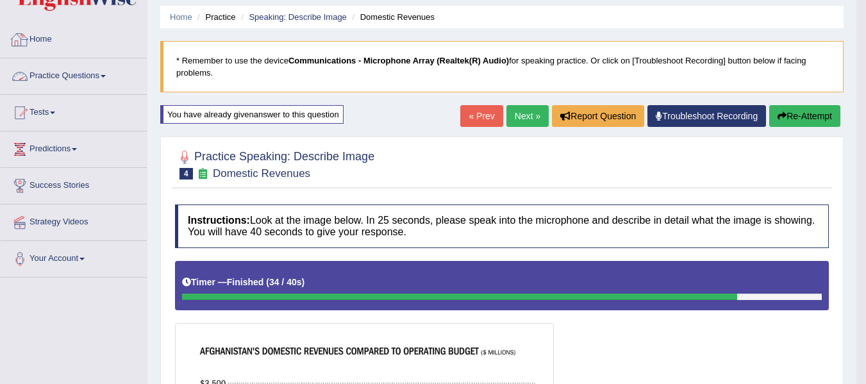
click at [45, 40] on link "Home" at bounding box center [74, 38] width 146 height 32
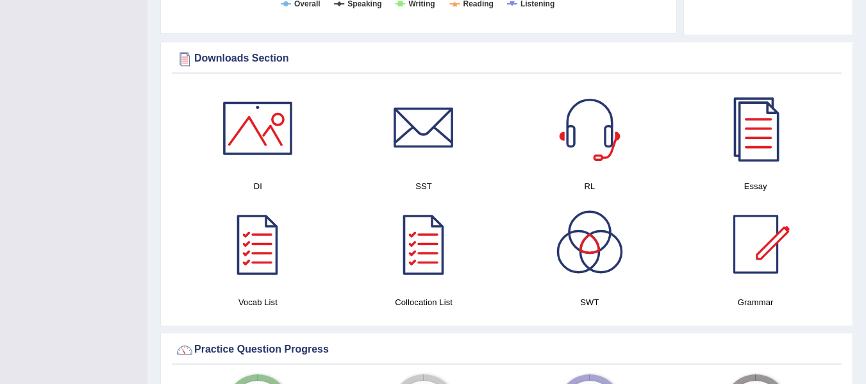
scroll to position [636, 0]
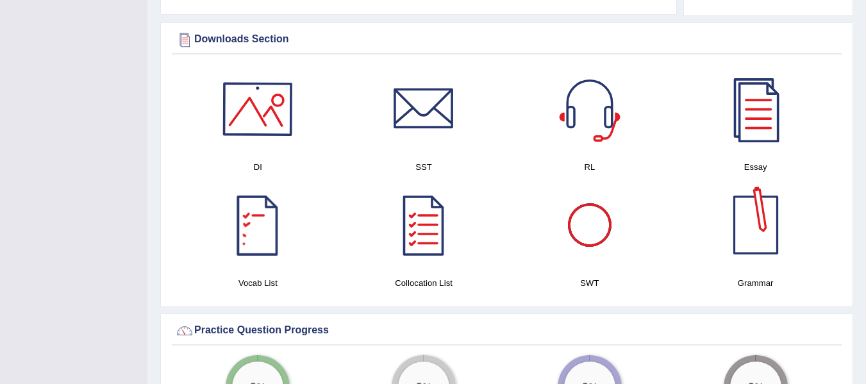
click at [257, 114] on div at bounding box center [258, 109] width 90 height 90
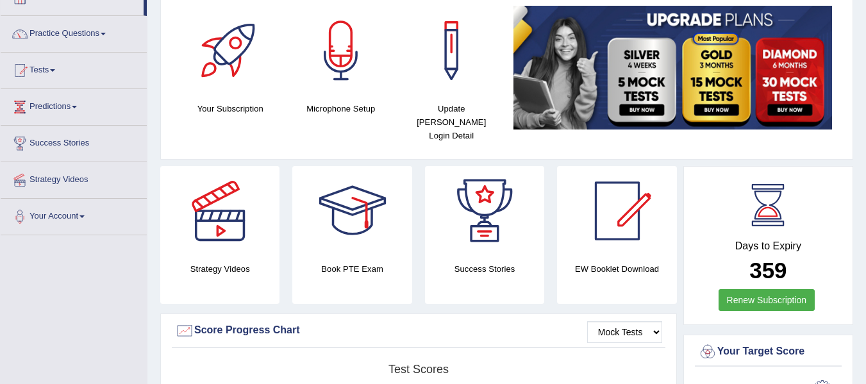
scroll to position [0, 0]
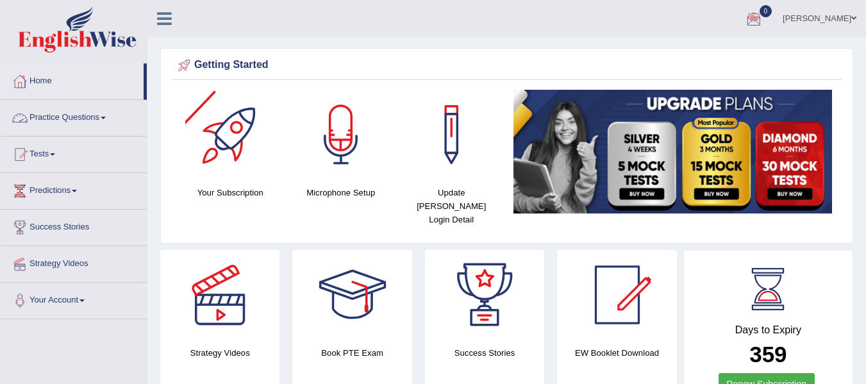
click at [102, 119] on link "Practice Questions" at bounding box center [74, 116] width 146 height 32
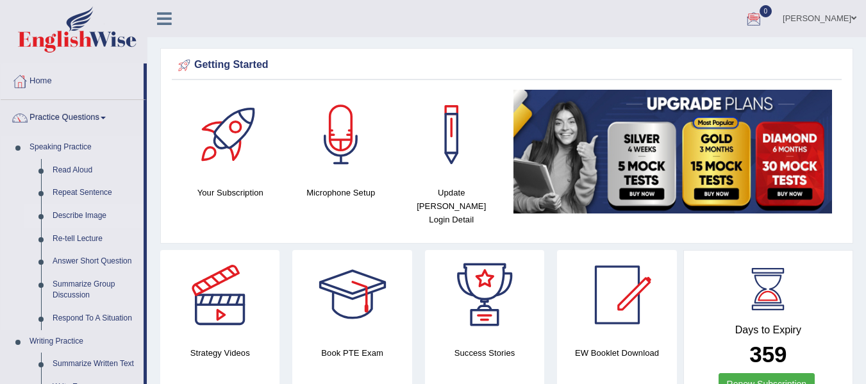
click at [94, 213] on link "Describe Image" at bounding box center [95, 215] width 97 height 23
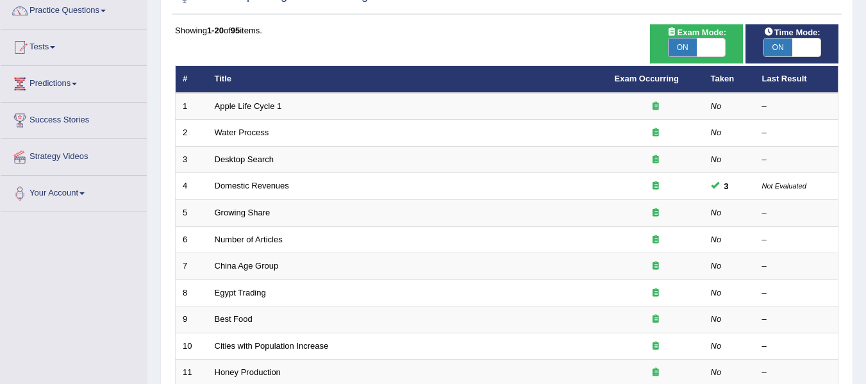
scroll to position [127, 0]
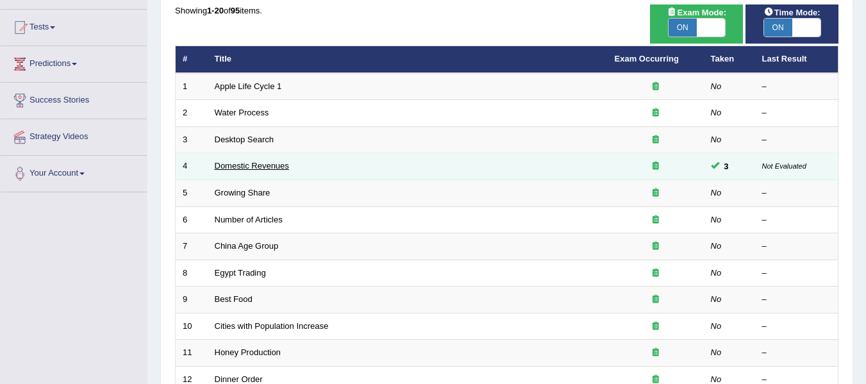
click at [239, 162] on link "Domestic Revenues" at bounding box center [252, 166] width 74 height 10
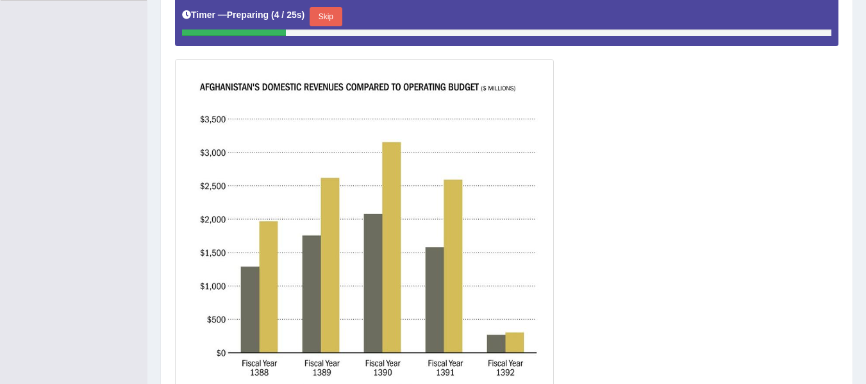
scroll to position [320, 0]
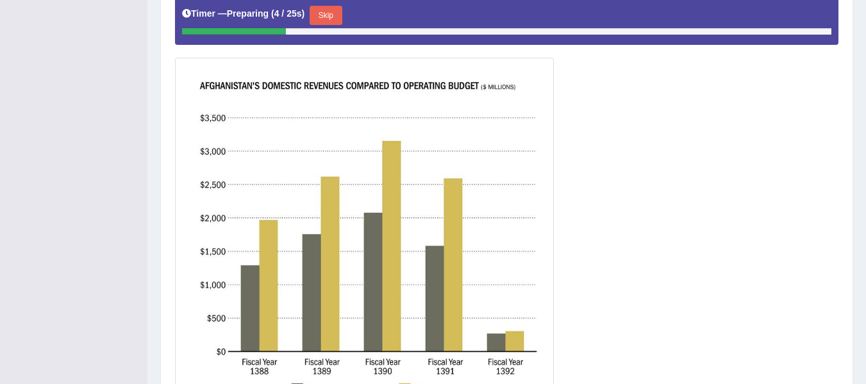
drag, startPoint x: 875, startPoint y: 128, endPoint x: 869, endPoint y: 268, distance: 139.8
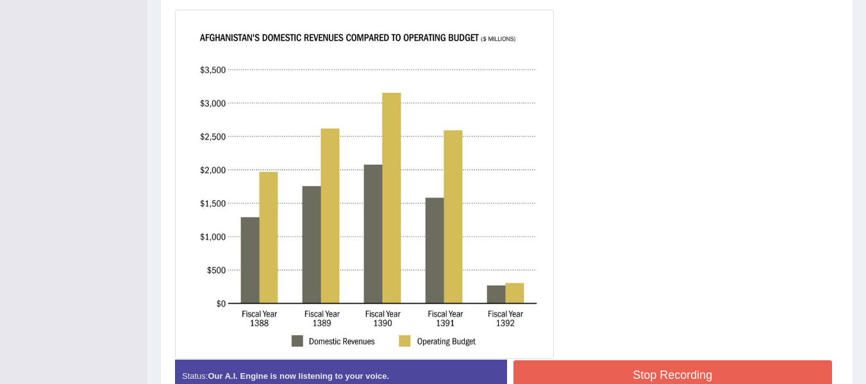
scroll to position [351, 0]
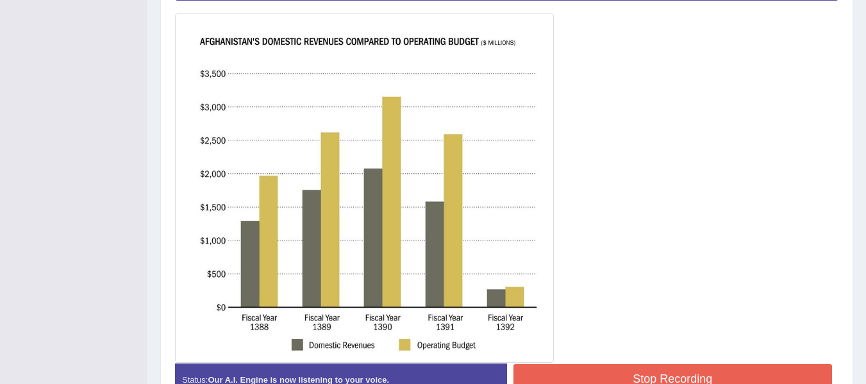
click at [604, 371] on button "Stop Recording" at bounding box center [672, 378] width 319 height 29
